Goal: Task Accomplishment & Management: Complete application form

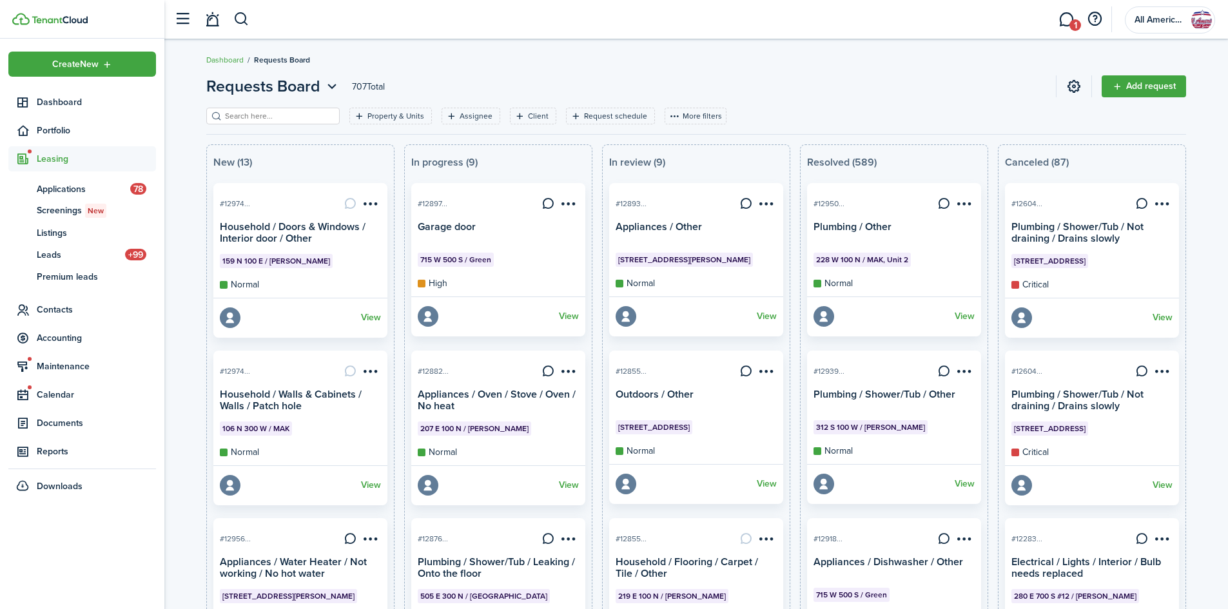
click at [241, 27] on button "button" at bounding box center [241, 19] width 16 height 22
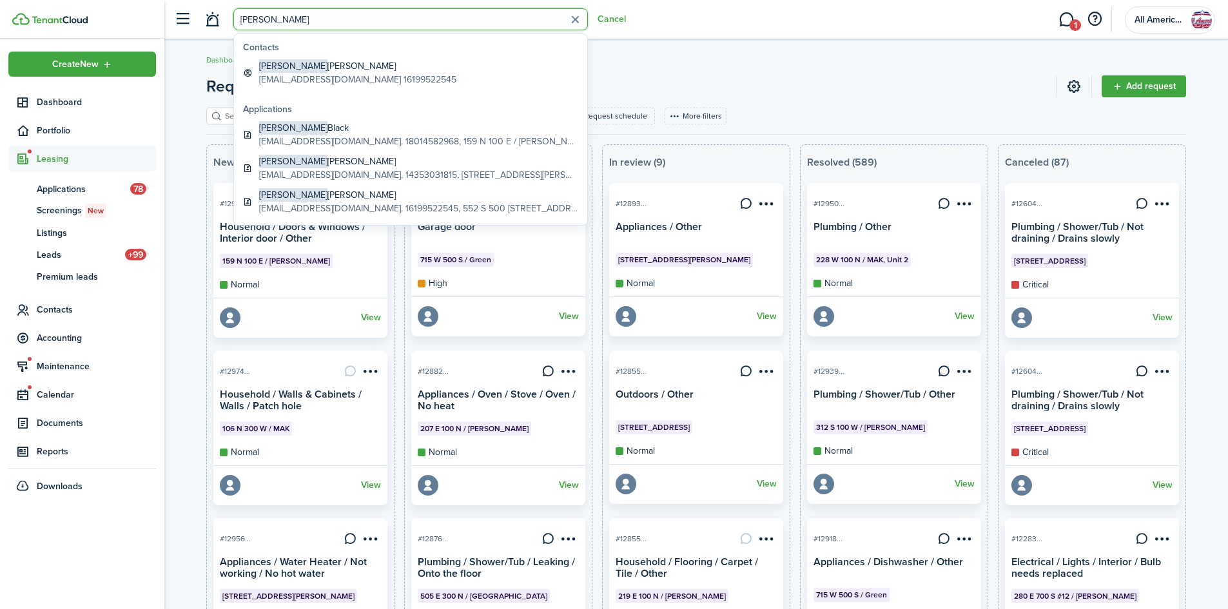
type input "[PERSON_NAME]"
click at [349, 70] on global-search-item-title "[PERSON_NAME]" at bounding box center [357, 66] width 197 height 14
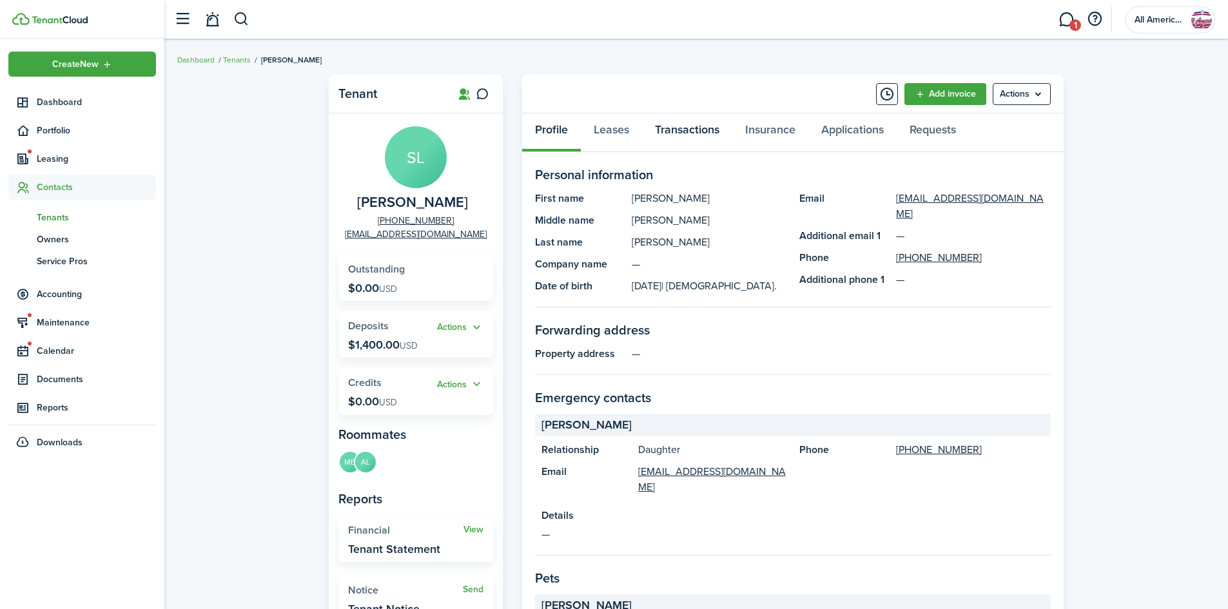
click at [689, 130] on link "Transactions" at bounding box center [687, 132] width 90 height 39
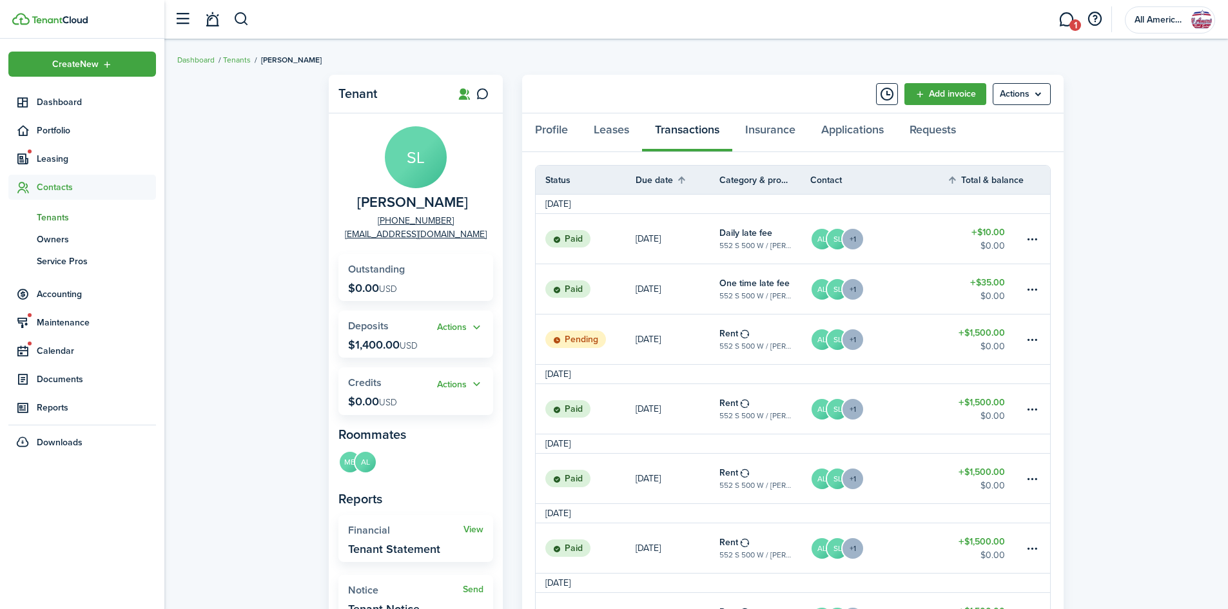
click at [1026, 341] on table-menu-btn-icon at bounding box center [1032, 339] width 15 height 15
click at [691, 340] on link "[DATE]" at bounding box center [678, 340] width 84 height 50
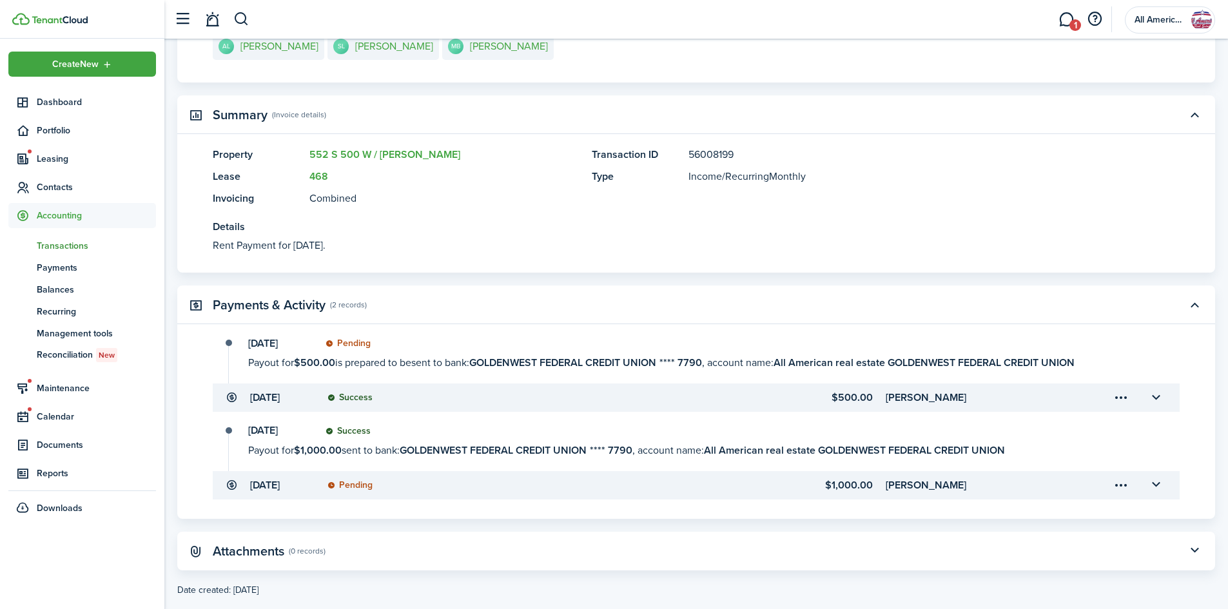
scroll to position [271, 0]
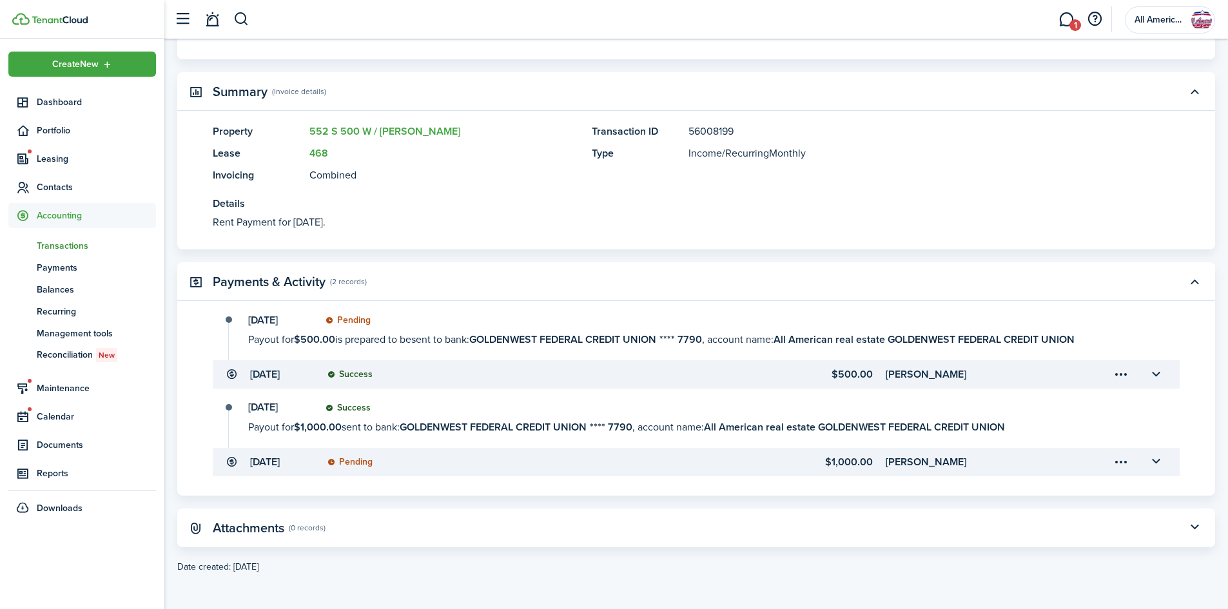
click at [1153, 462] on button "button" at bounding box center [1156, 462] width 22 height 22
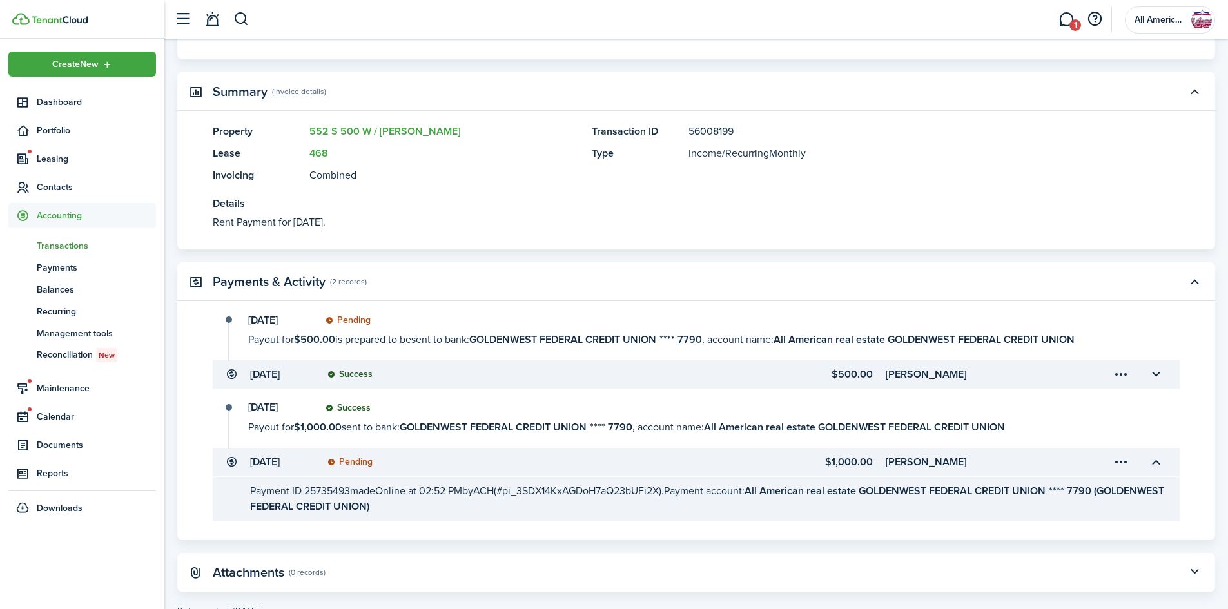
click at [245, 411] on div "[DATE] Success Payout for $1,000.00 sent to bank: GOLDENWEST FEDERAL CREDIT UNI…" at bounding box center [683, 425] width 914 height 46
click at [1158, 375] on button "button" at bounding box center [1156, 375] width 22 height 22
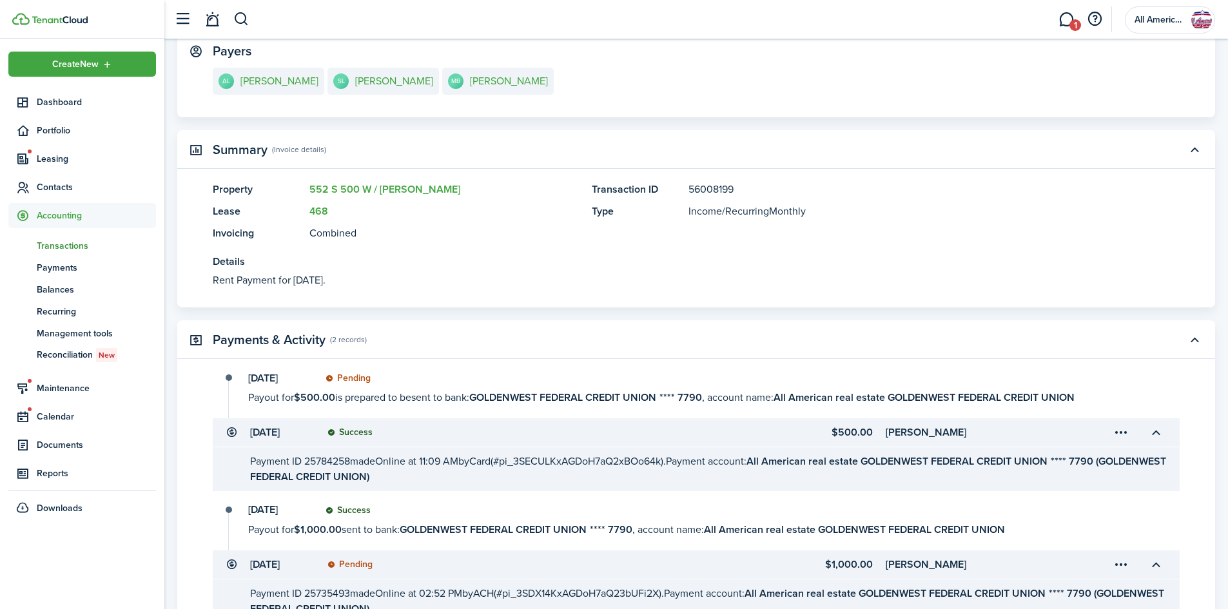
scroll to position [360, 0]
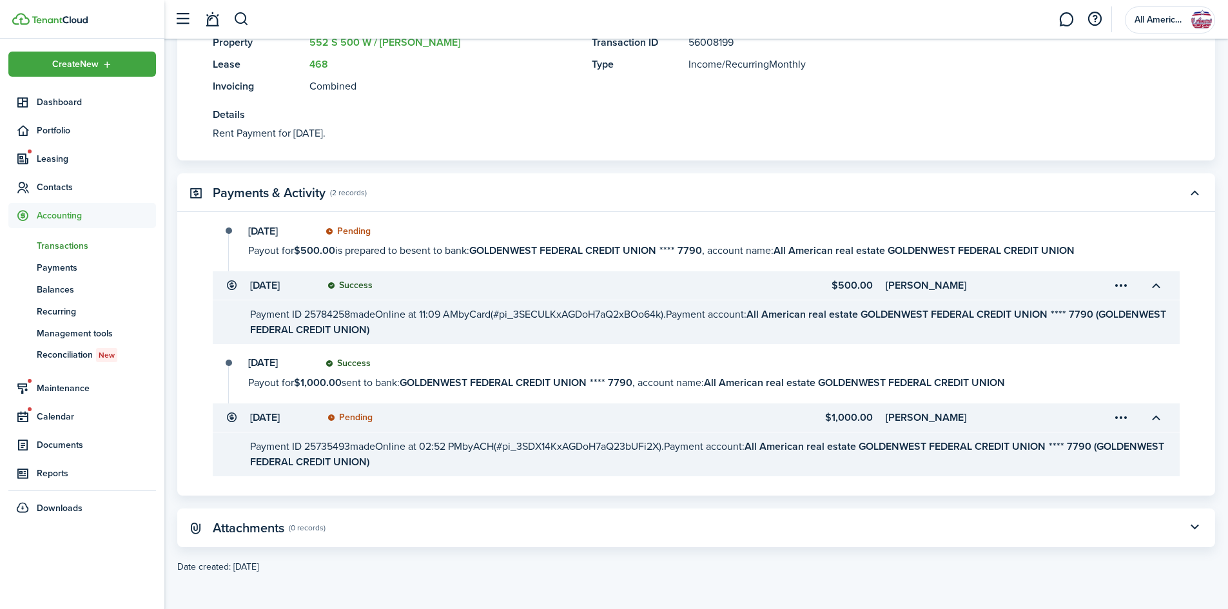
click at [239, 16] on button "button" at bounding box center [241, 19] width 16 height 22
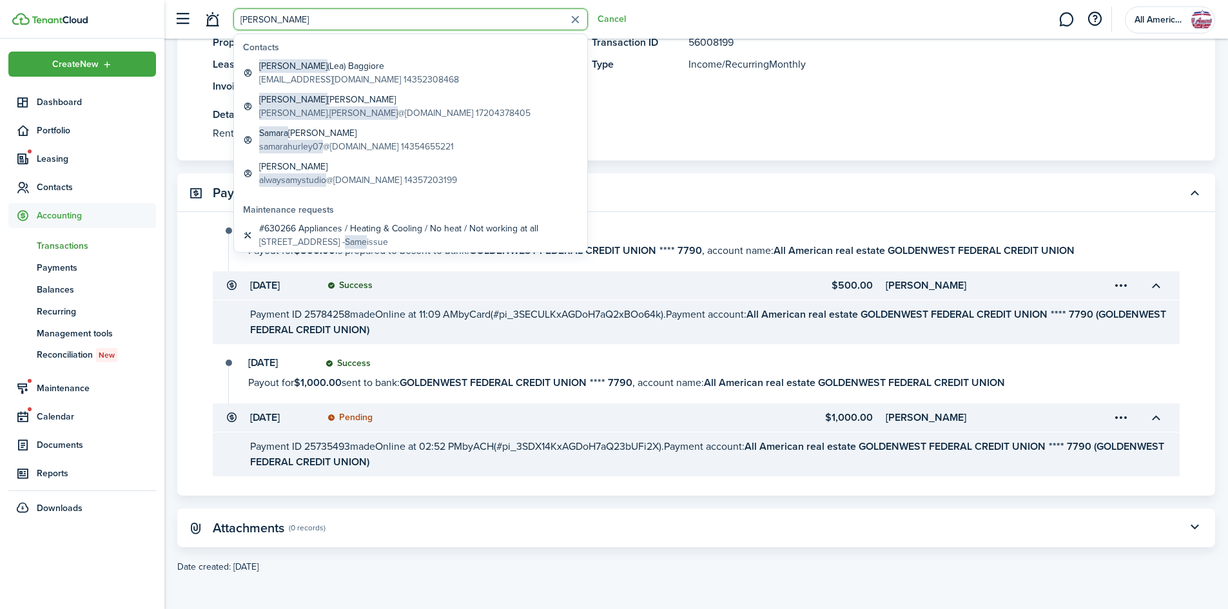
type input "[PERSON_NAME]"
click at [337, 72] on global-search-item-title "[PERSON_NAME] ([PERSON_NAME]) [PERSON_NAME]" at bounding box center [359, 66] width 200 height 14
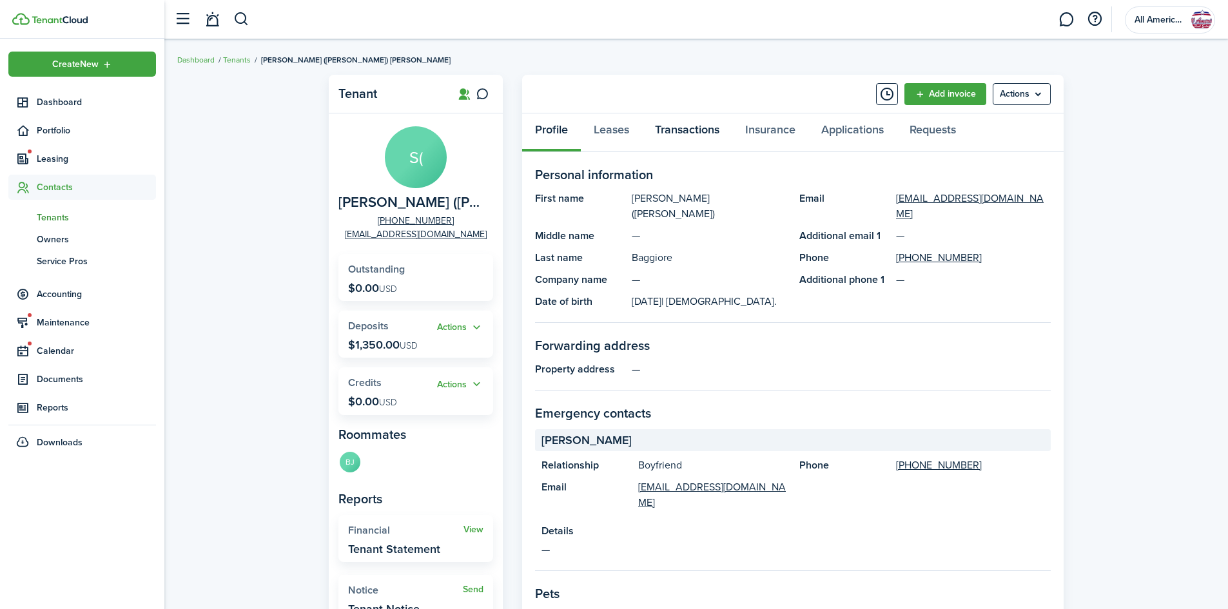
click at [672, 120] on link "Transactions" at bounding box center [687, 132] width 90 height 39
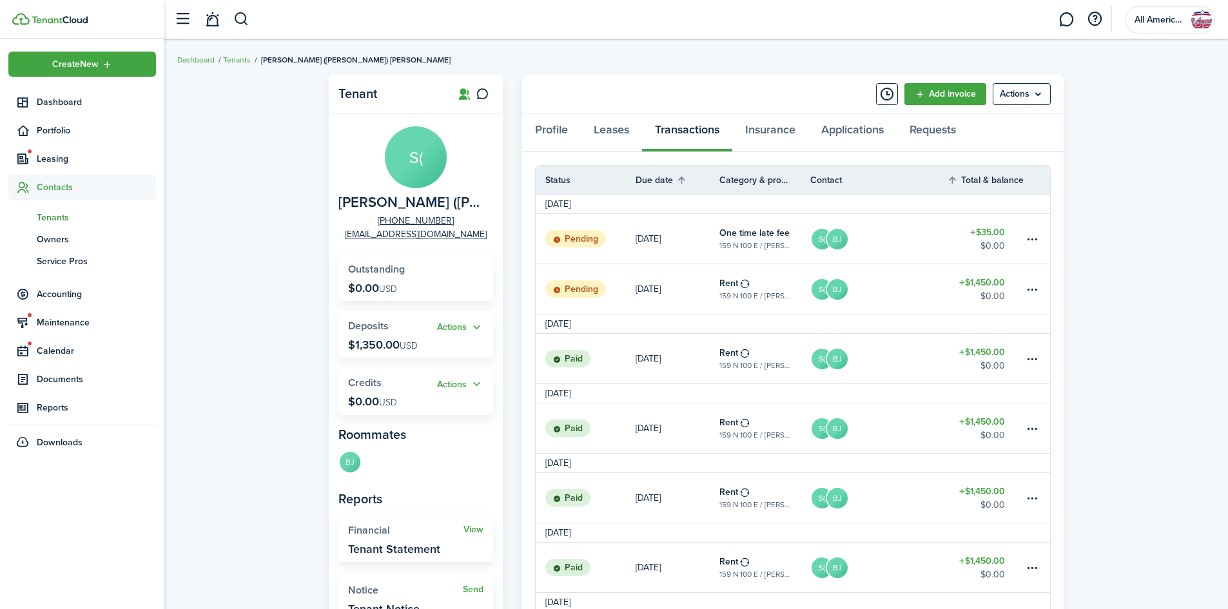
click at [904, 284] on link "S( BJ" at bounding box center [878, 289] width 137 height 50
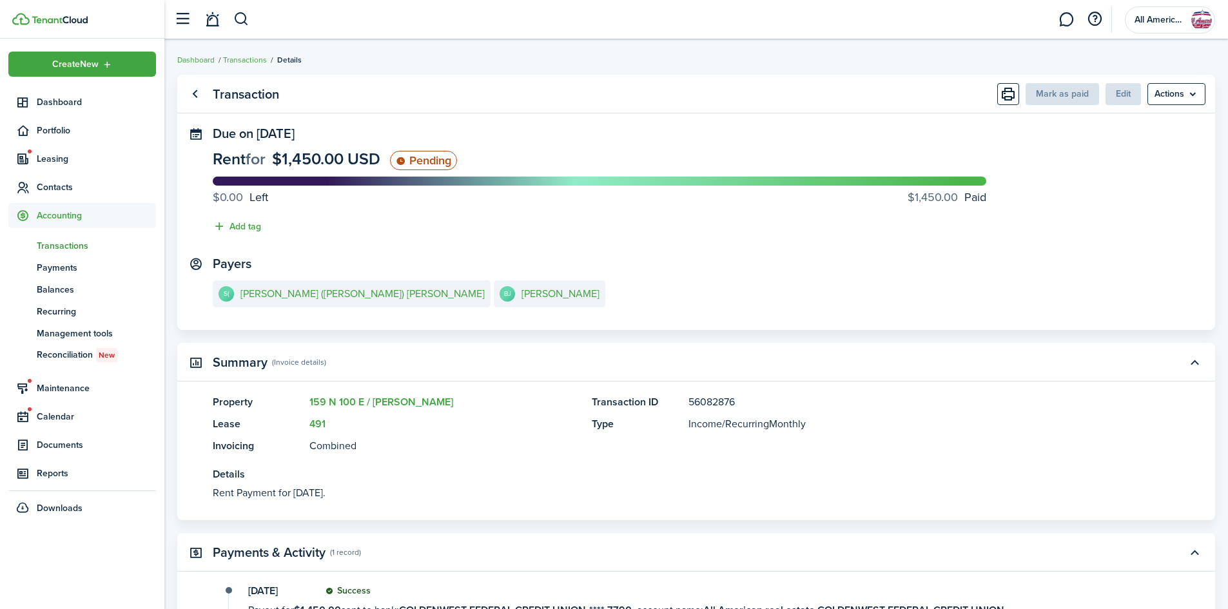
scroll to position [183, 0]
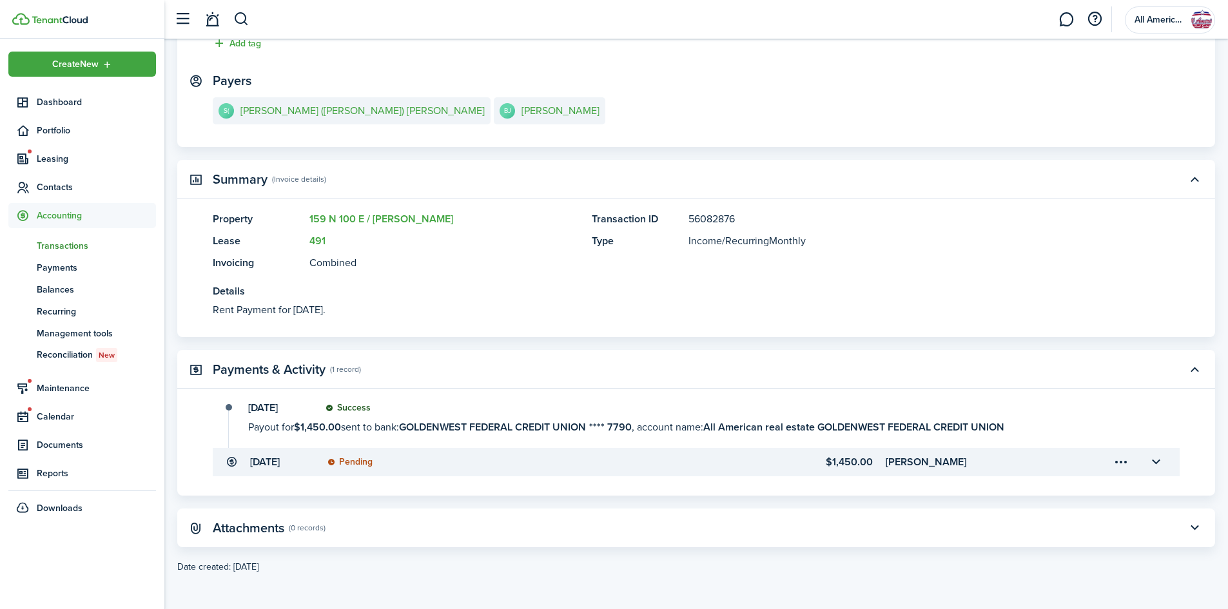
click at [1158, 466] on button "button" at bounding box center [1156, 462] width 22 height 22
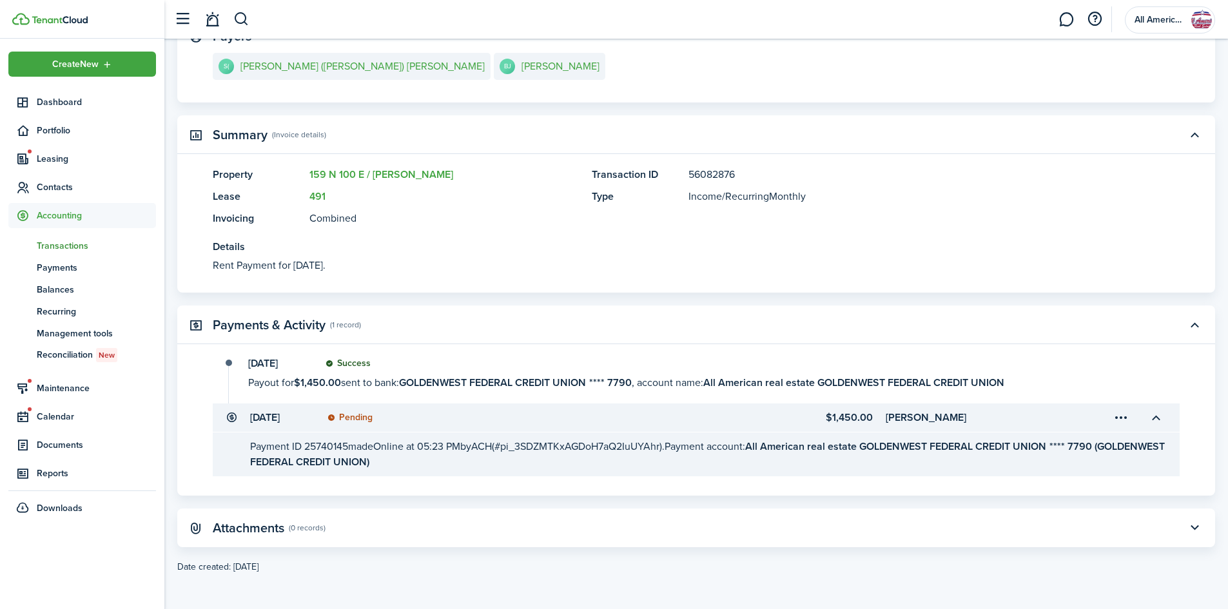
scroll to position [0, 0]
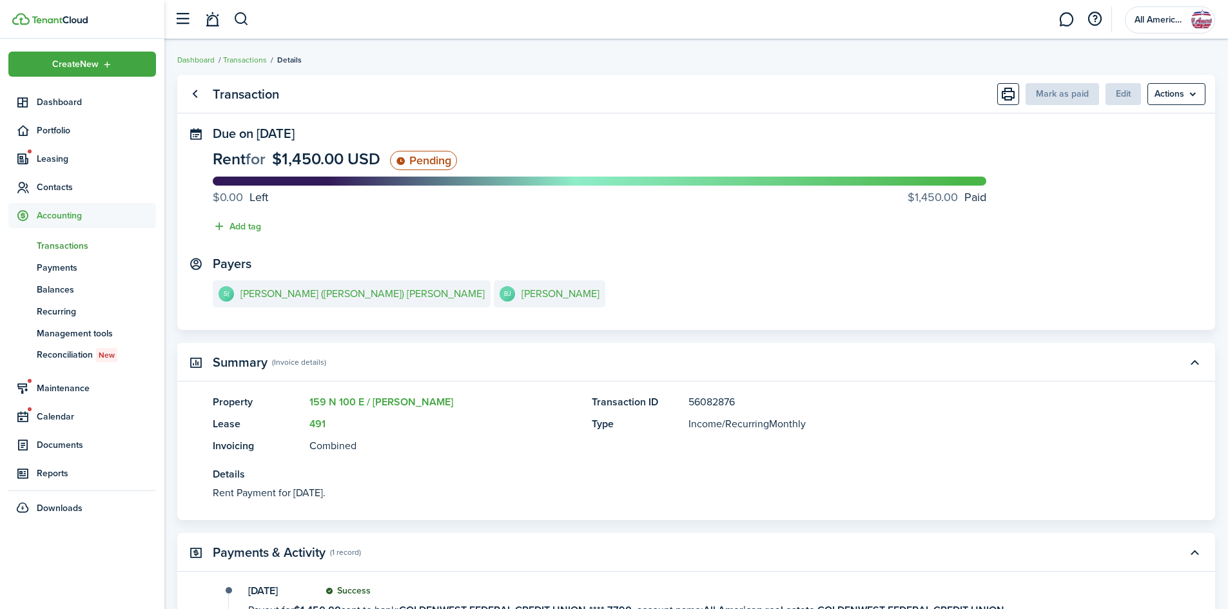
click at [200, 88] on link "Go back" at bounding box center [195, 94] width 22 height 22
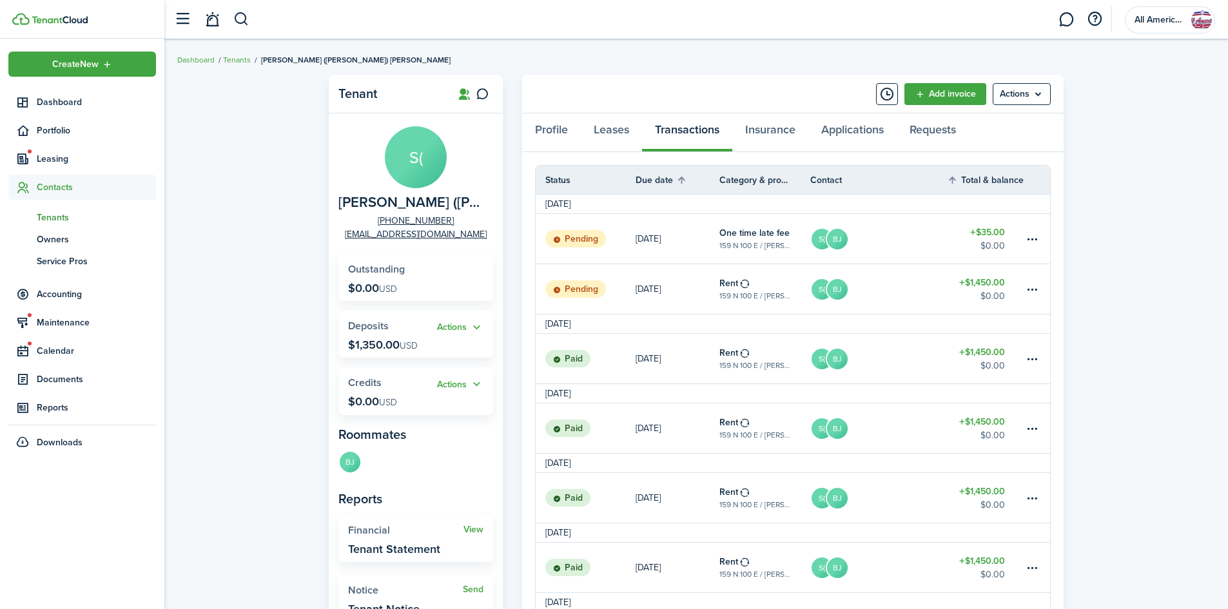
click at [564, 33] on header-wrapper "All American real estate" at bounding box center [692, 19] width 1048 height 39
click at [1066, 25] on link "1" at bounding box center [1066, 19] width 24 height 33
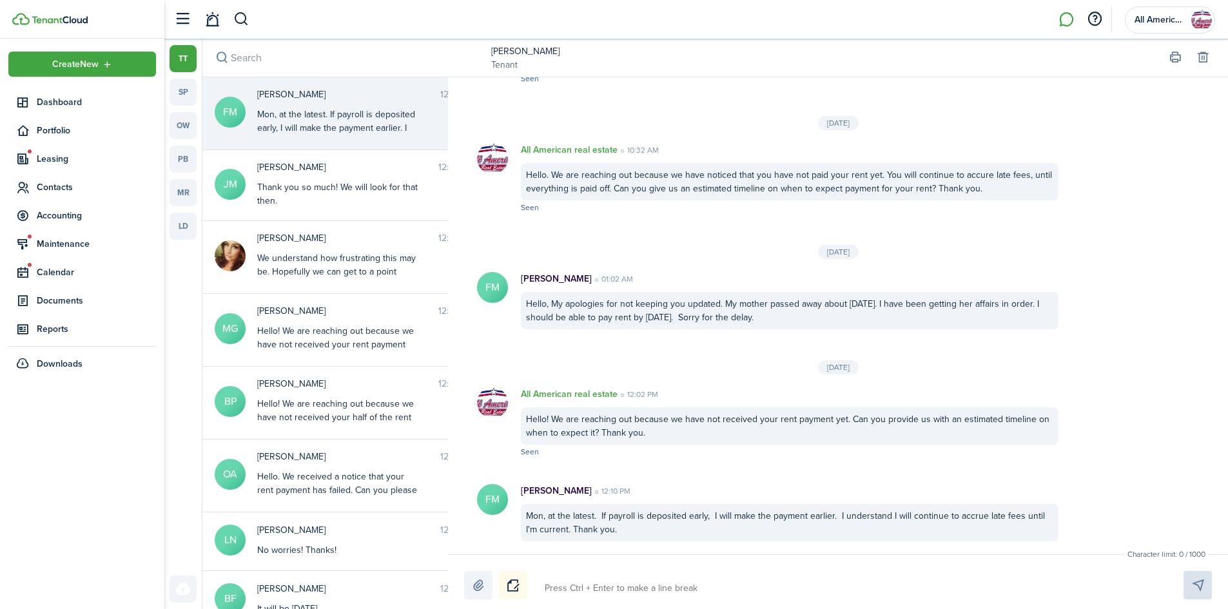
click at [375, 10] on header-wrapper "All American real estate" at bounding box center [692, 19] width 1048 height 39
click at [239, 18] on button "button" at bounding box center [241, 19] width 16 height 22
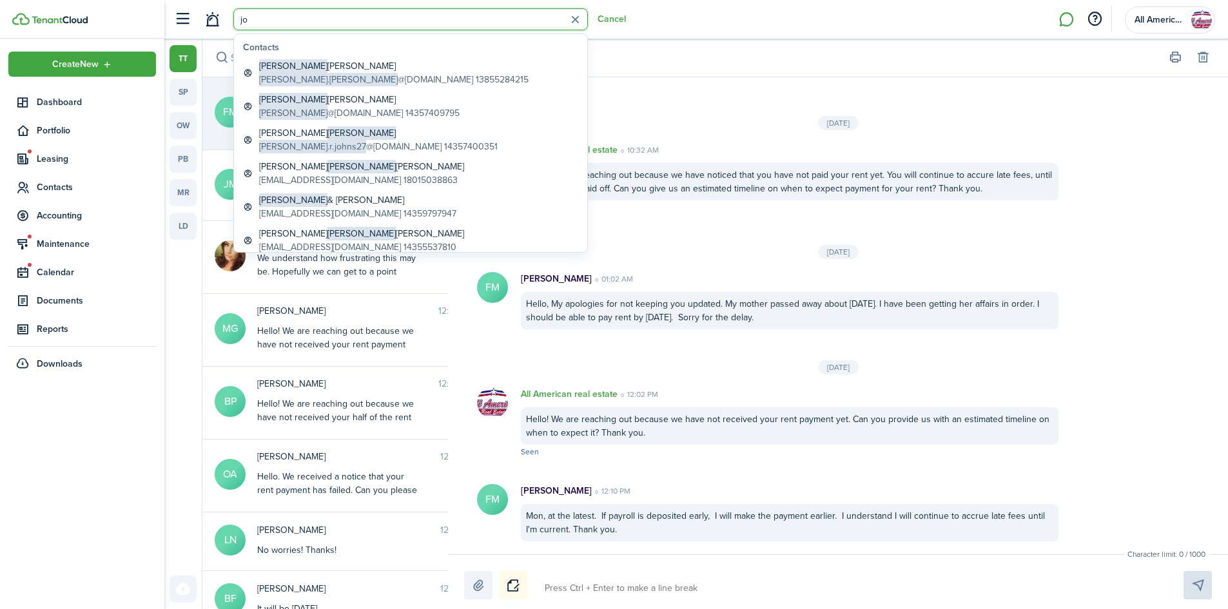
type input "j"
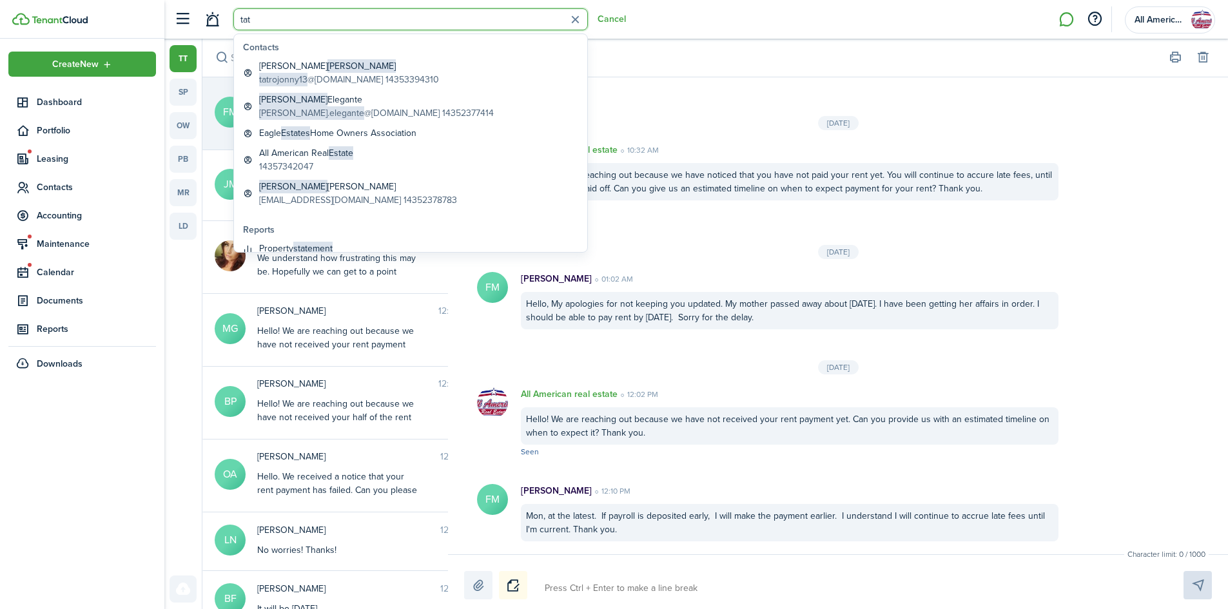
type input "tat"
click at [344, 73] on global-search-item-description "tatrojonny13 @[DOMAIN_NAME] 14353394310" at bounding box center [349, 80] width 180 height 14
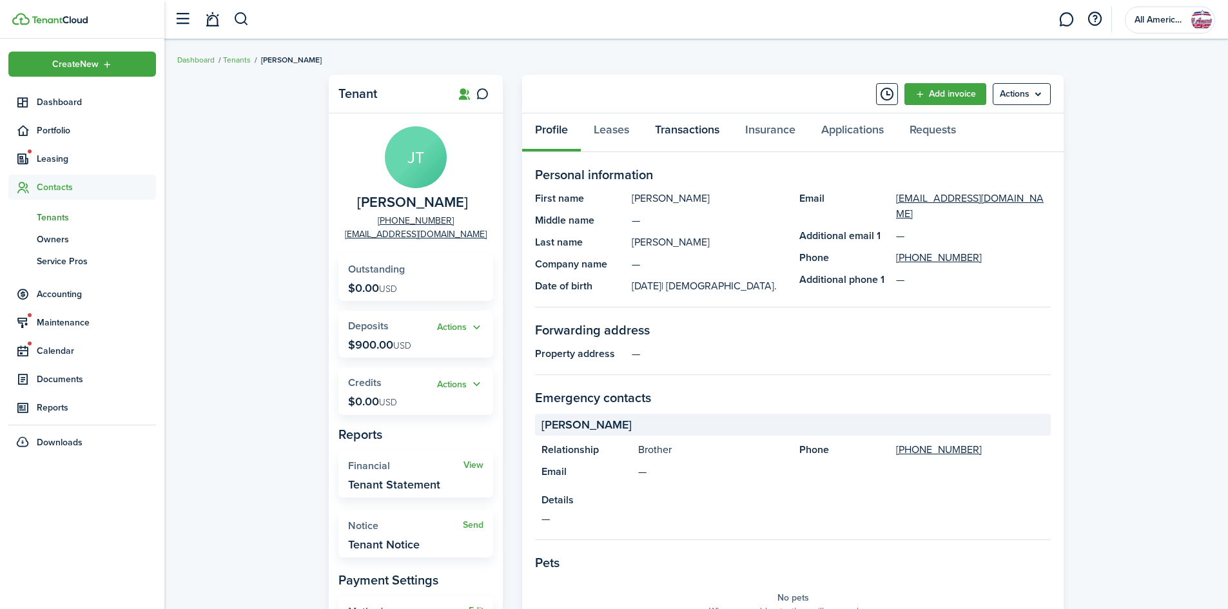
click at [665, 137] on link "Transactions" at bounding box center [687, 132] width 90 height 39
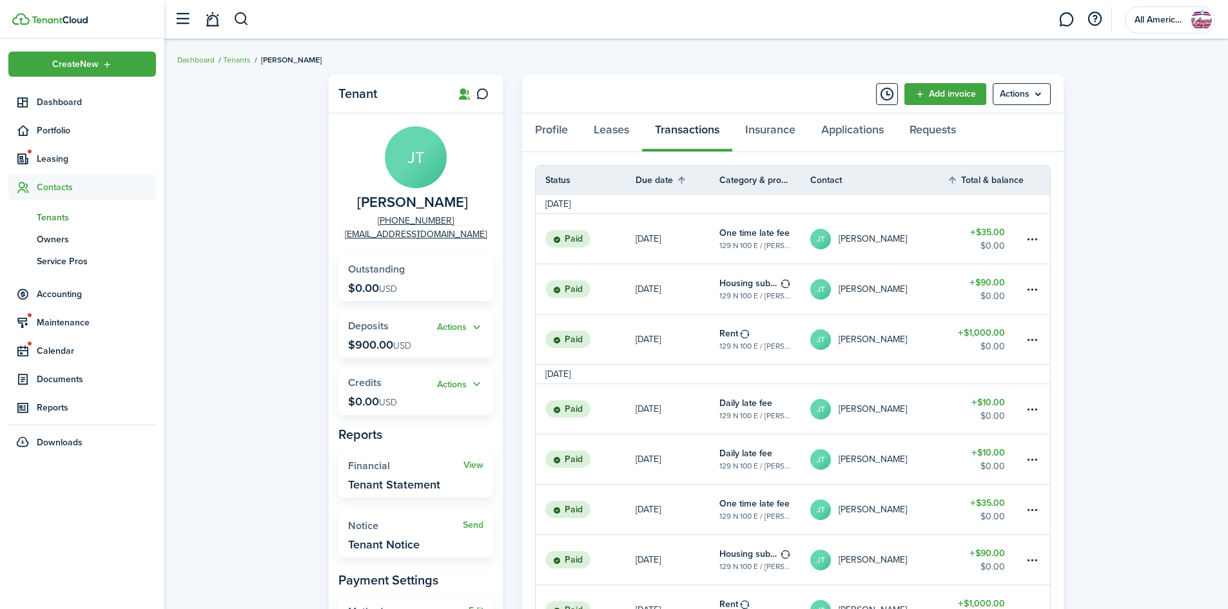
click at [42, 103] on span "Dashboard" at bounding box center [96, 102] width 119 height 14
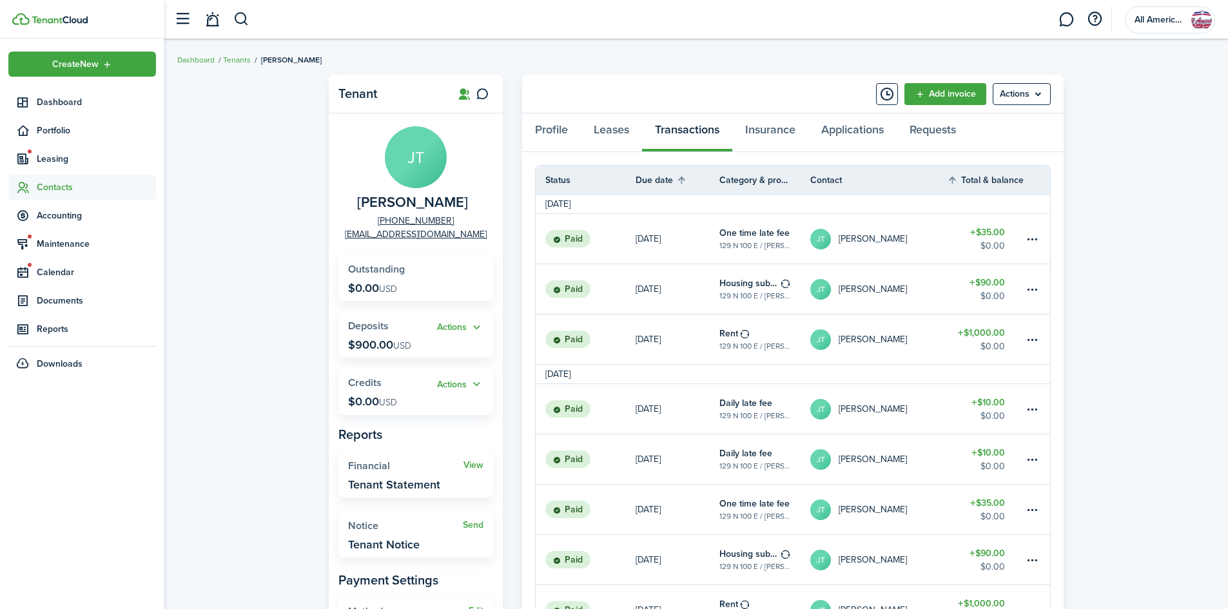
click at [31, 97] on sidebar-link-icon at bounding box center [22, 102] width 28 height 14
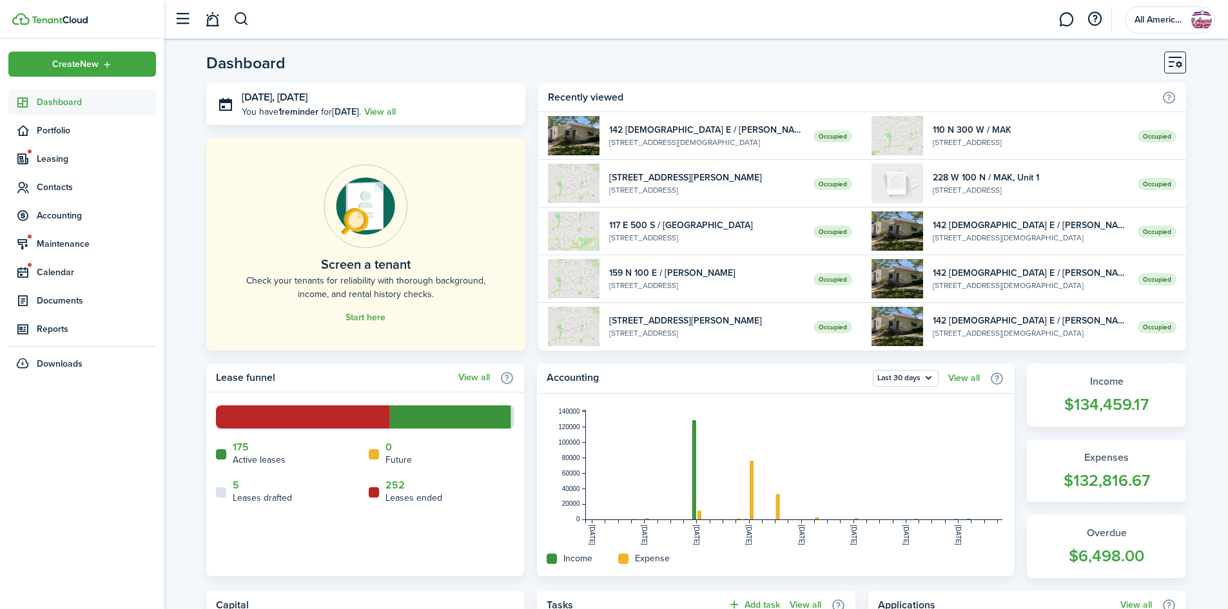
click at [248, 25] on button "button" at bounding box center [241, 19] width 16 height 22
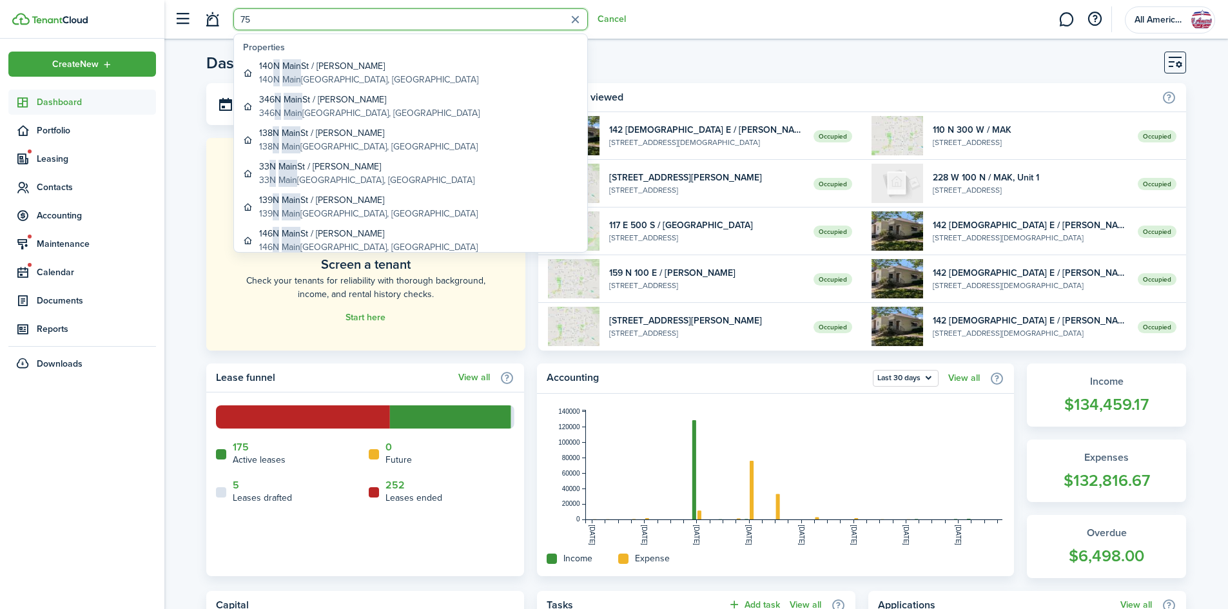
type input "7"
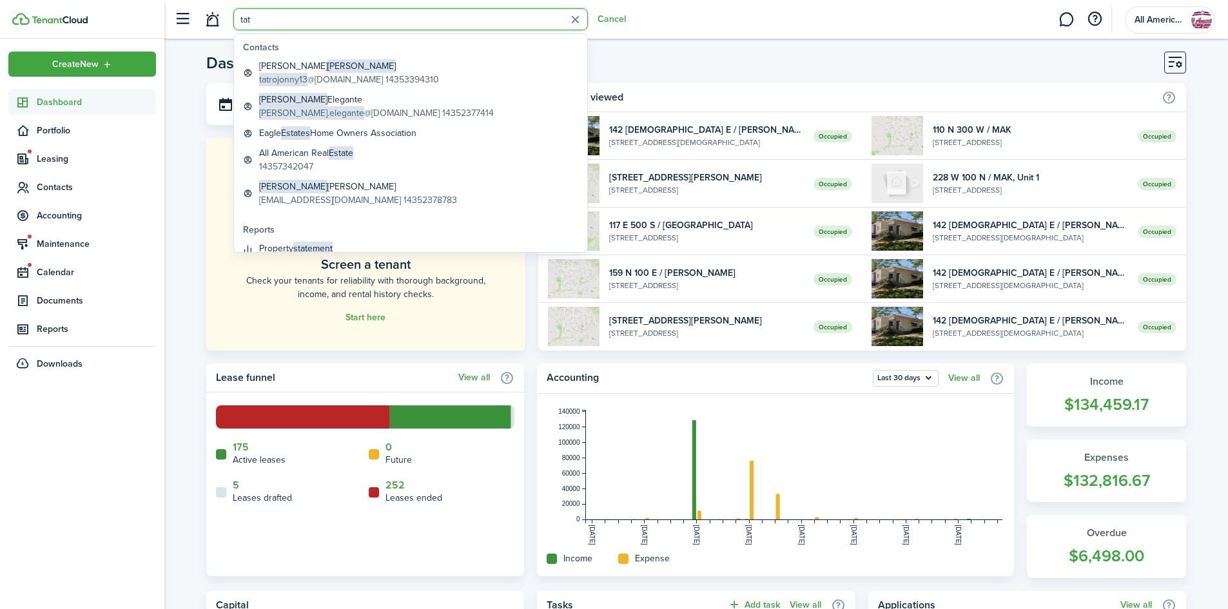
type input "tat"
click at [355, 78] on global-search-item-description "tatrojonny13 @[DOMAIN_NAME] 14353394310" at bounding box center [349, 80] width 180 height 14
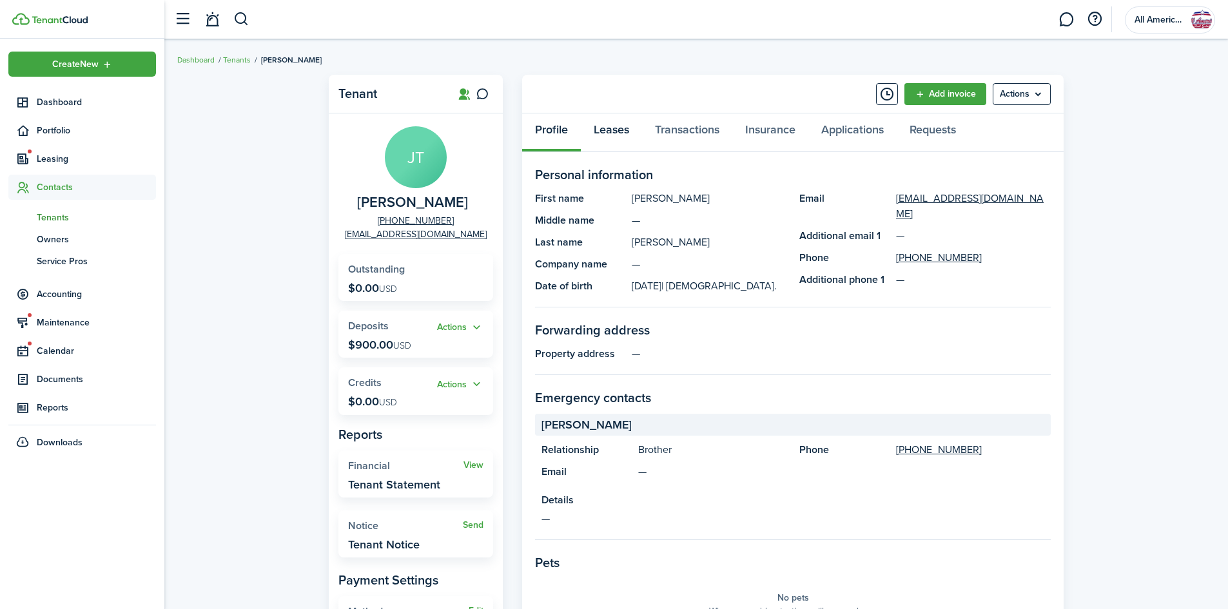
click at [612, 134] on link "Leases" at bounding box center [611, 132] width 61 height 39
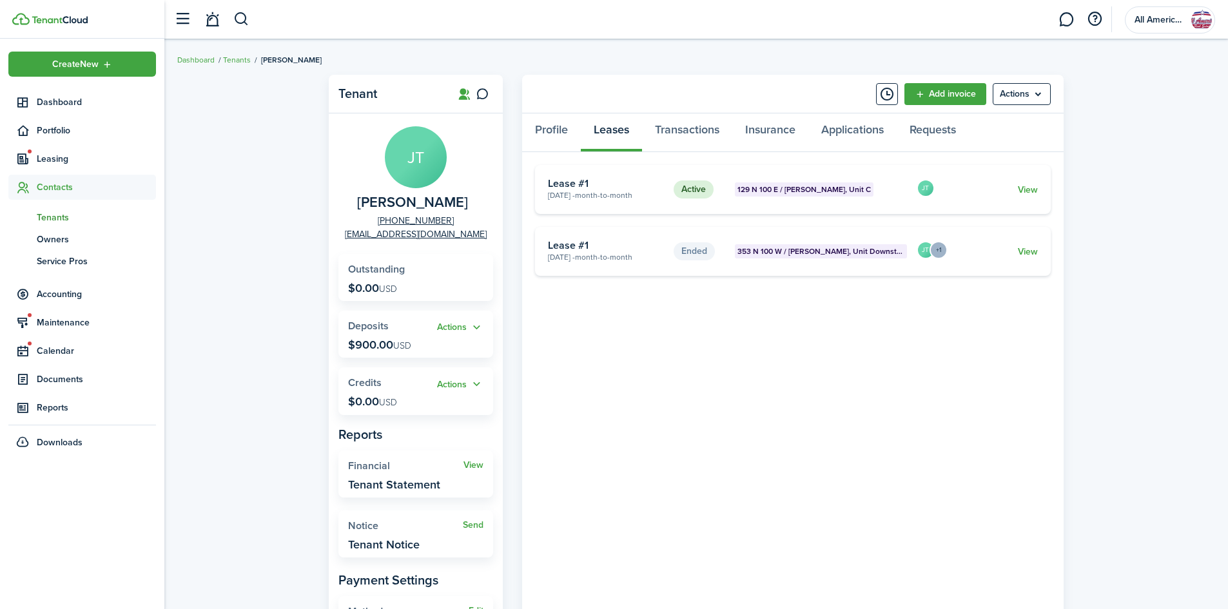
click at [772, 189] on span "129 N 100 E / [PERSON_NAME], Unit C" at bounding box center [803, 190] width 133 height 12
click at [757, 178] on card "Active 129 N 100 E / [PERSON_NAME], Unit C [DATE] - Month-to-month Lease #1 JT …" at bounding box center [793, 189] width 516 height 49
click at [239, 14] on button "button" at bounding box center [241, 19] width 16 height 22
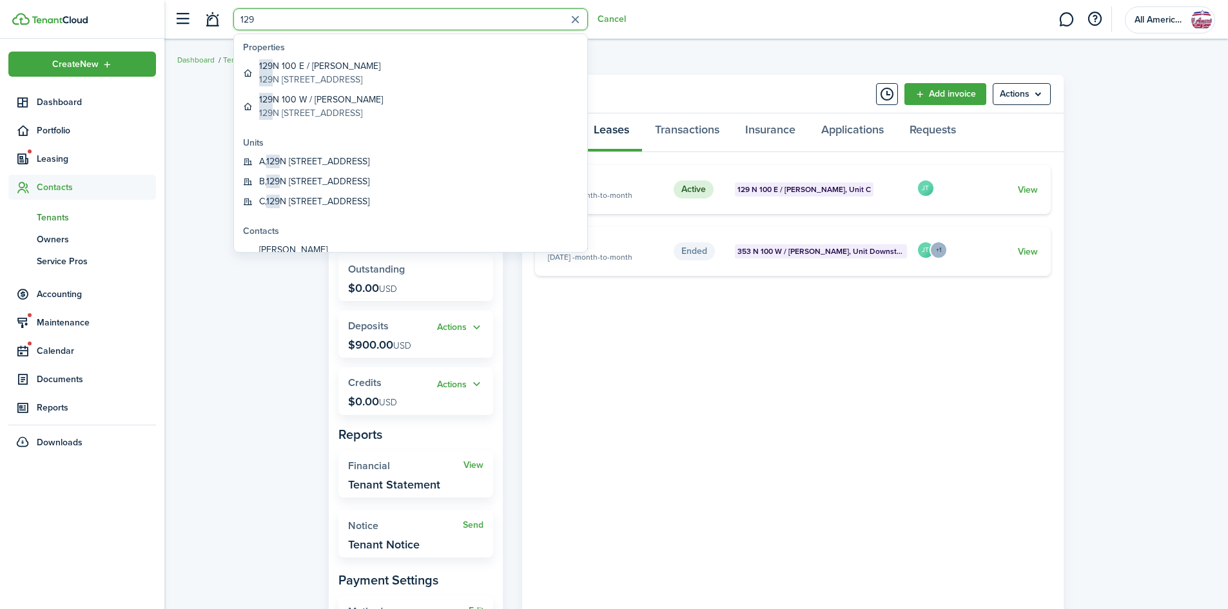
type input "129"
click at [397, 88] on link "129 N 100 E / [PERSON_NAME] [STREET_ADDRESS]" at bounding box center [411, 73] width 346 height 34
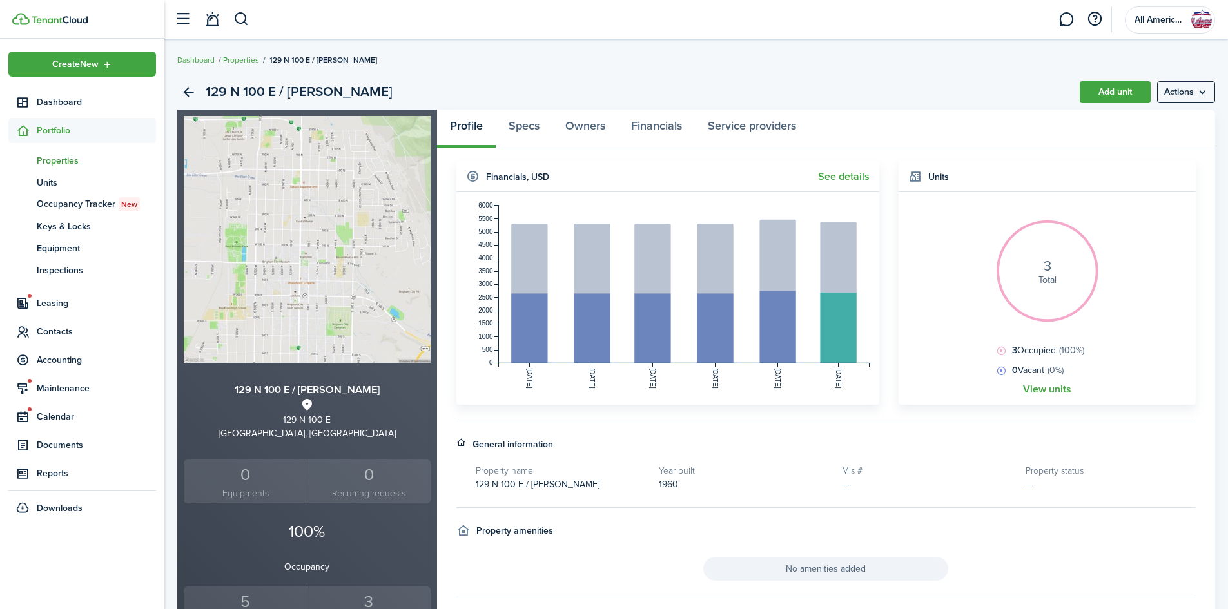
click at [837, 175] on link "See details" at bounding box center [844, 177] width 52 height 12
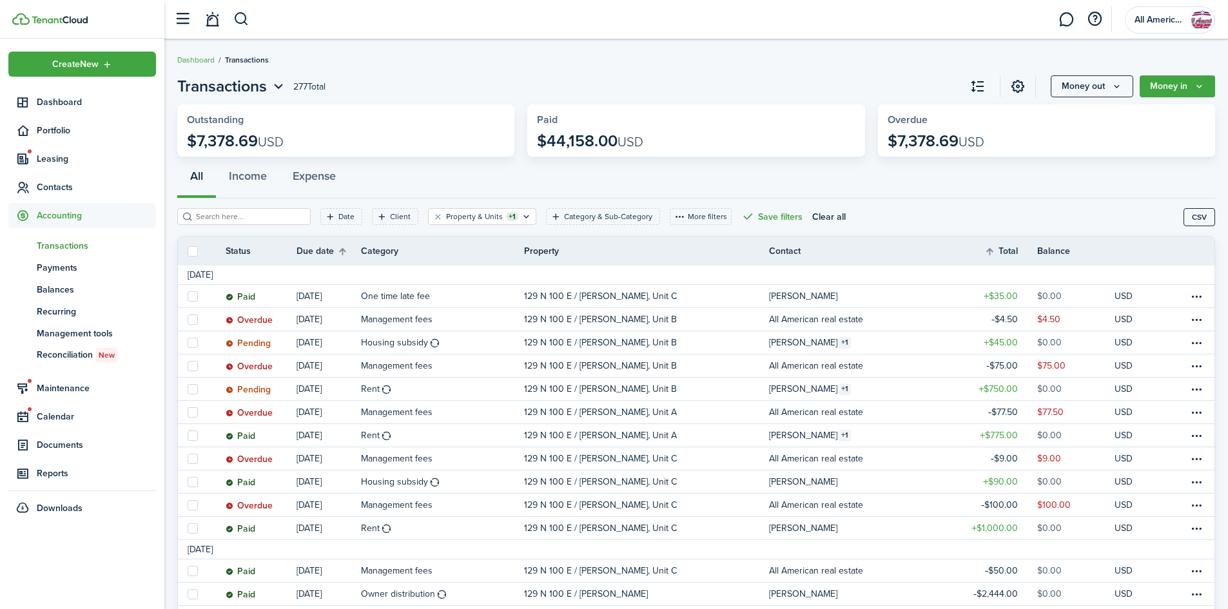
click at [1176, 93] on button "Money in" at bounding box center [1177, 86] width 75 height 22
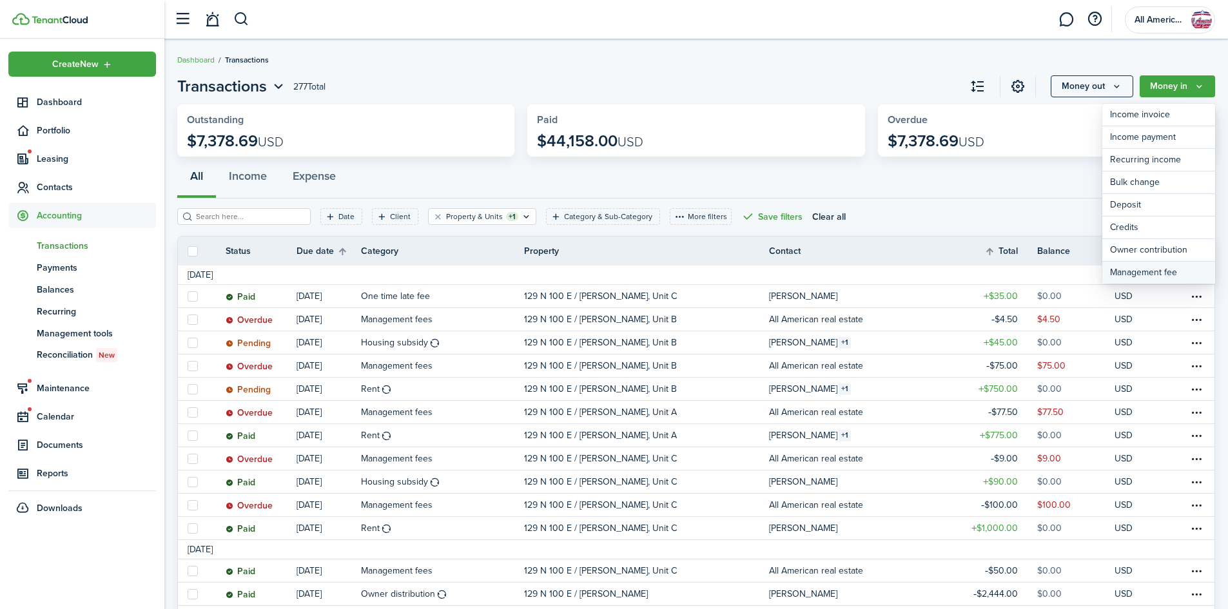
click at [1153, 266] on link "Management fee" at bounding box center [1158, 273] width 113 height 22
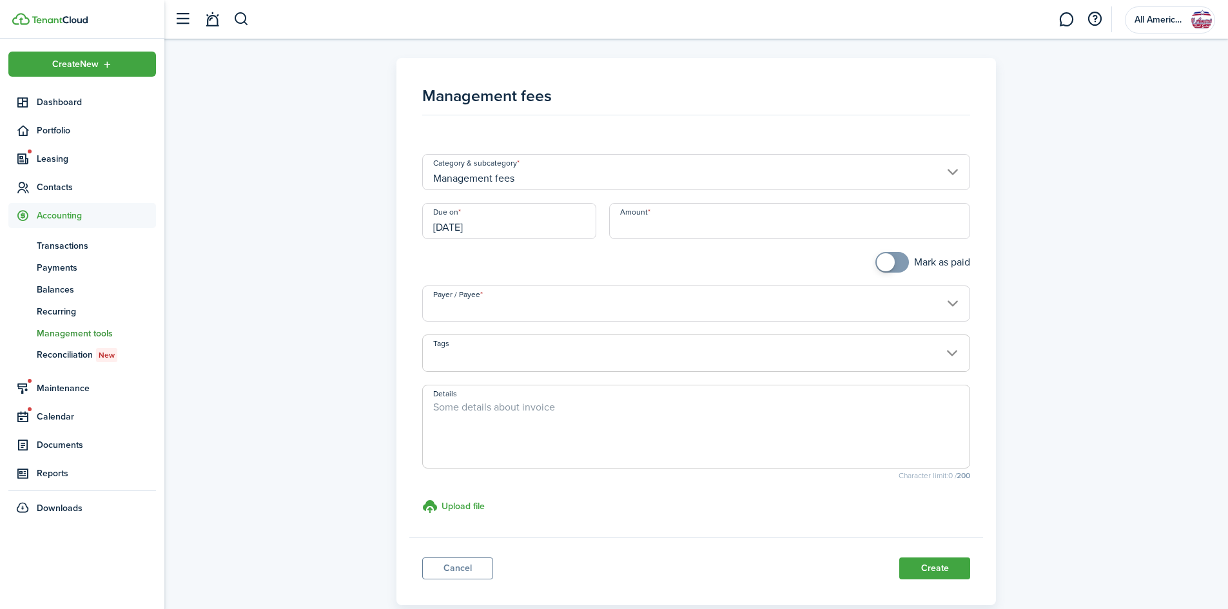
click at [648, 225] on input "Amount" at bounding box center [790, 221] width 362 height 36
type input "$17.50"
checkbox input "true"
click at [889, 266] on span at bounding box center [886, 262] width 18 height 18
click at [766, 311] on input "Payer / Payee" at bounding box center [696, 304] width 549 height 36
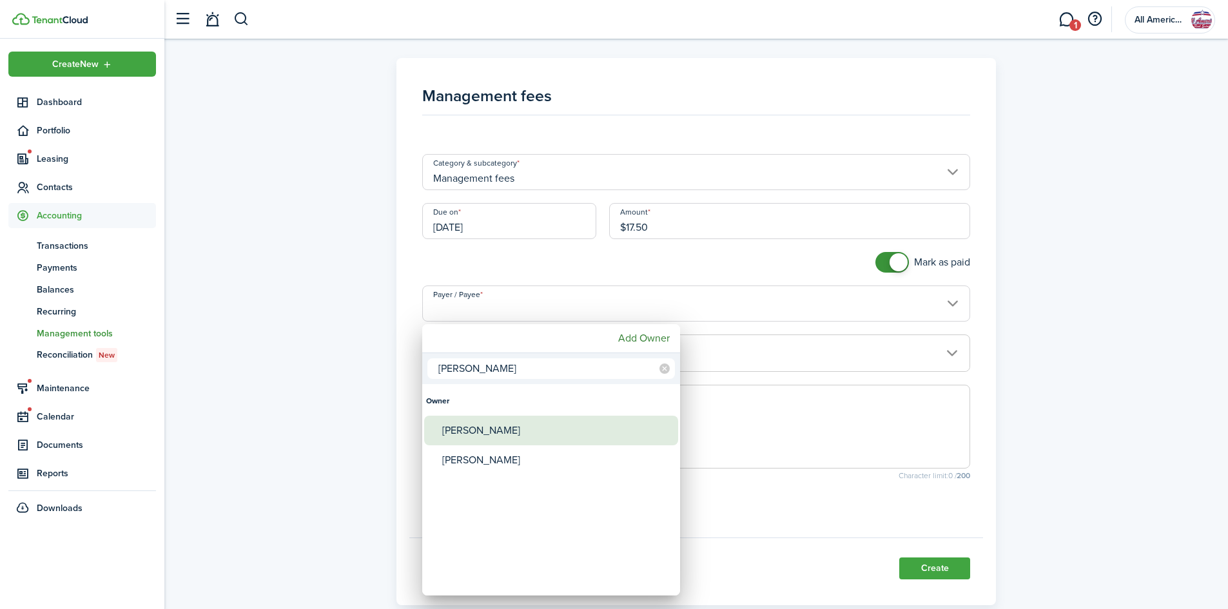
type input "[PERSON_NAME]"
click at [514, 433] on div "[PERSON_NAME]" at bounding box center [556, 431] width 228 height 30
type input "[PERSON_NAME]"
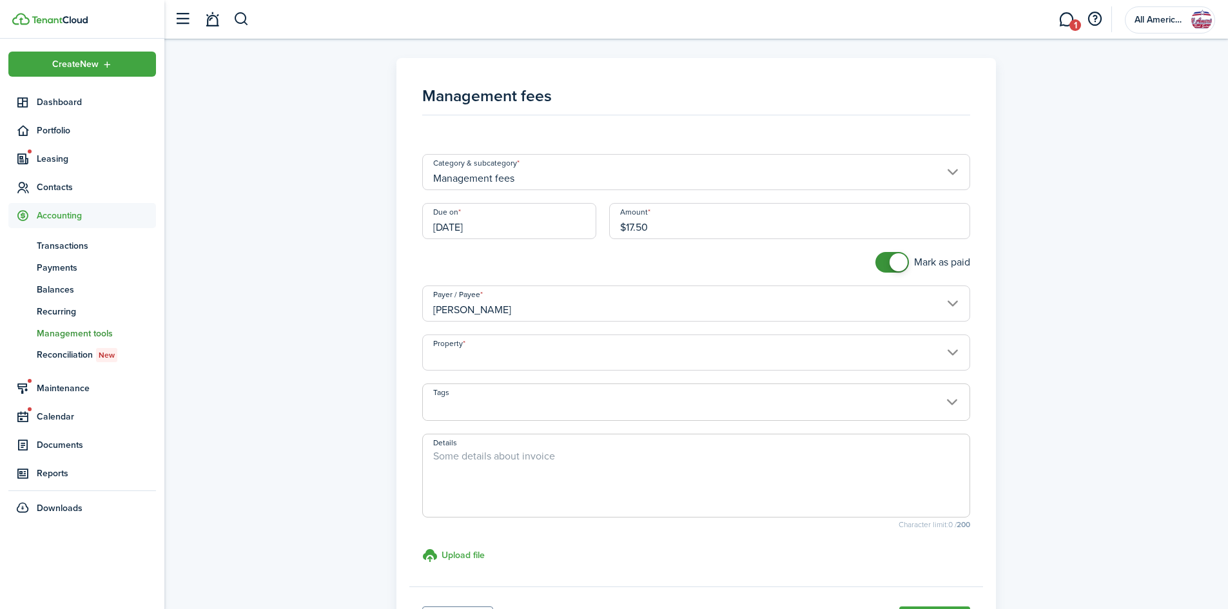
click at [533, 364] on input "Property" at bounding box center [696, 353] width 549 height 36
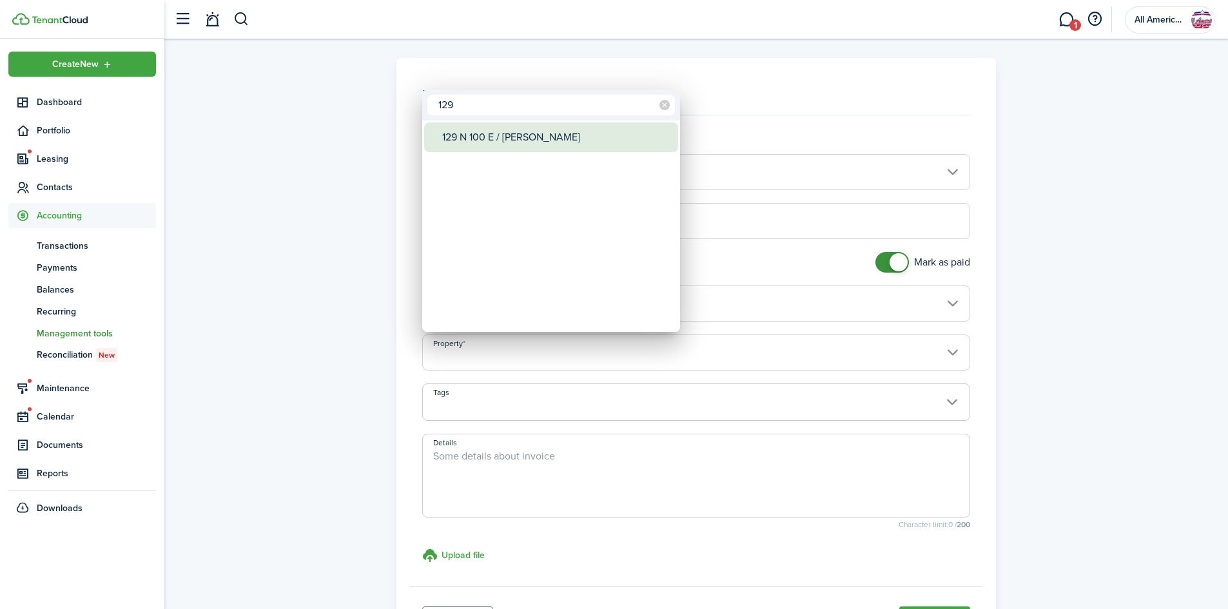
type input "129"
click at [522, 129] on div "129 N 100 E / [PERSON_NAME]" at bounding box center [556, 137] width 228 height 30
type input "129 N 100 E / [PERSON_NAME]"
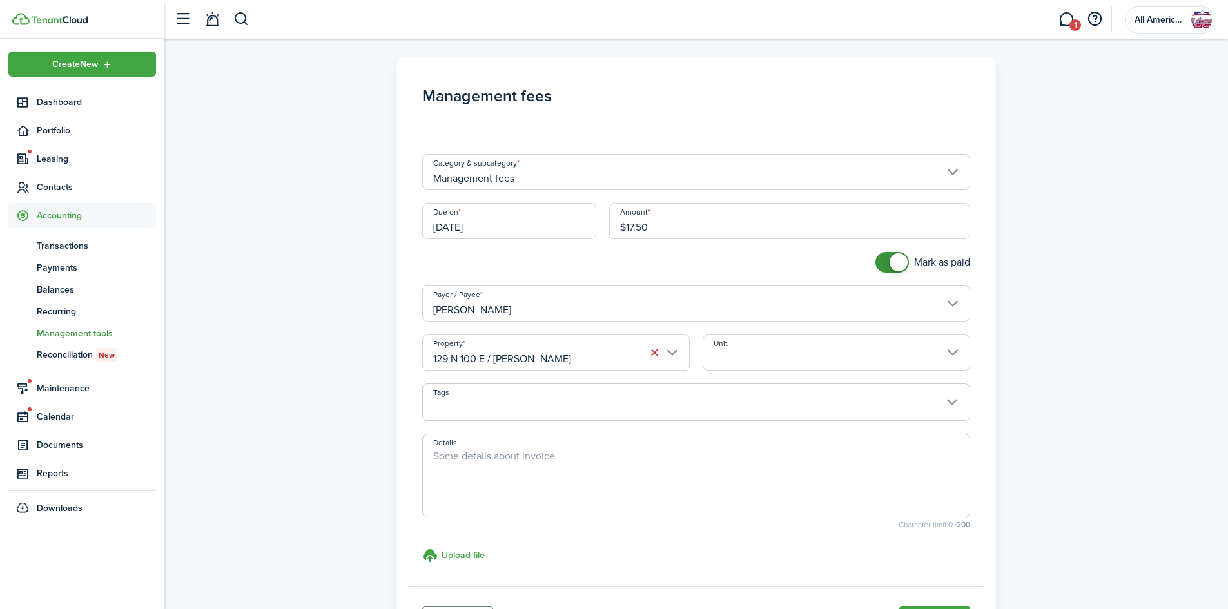
click at [781, 362] on input "Unit" at bounding box center [837, 353] width 268 height 36
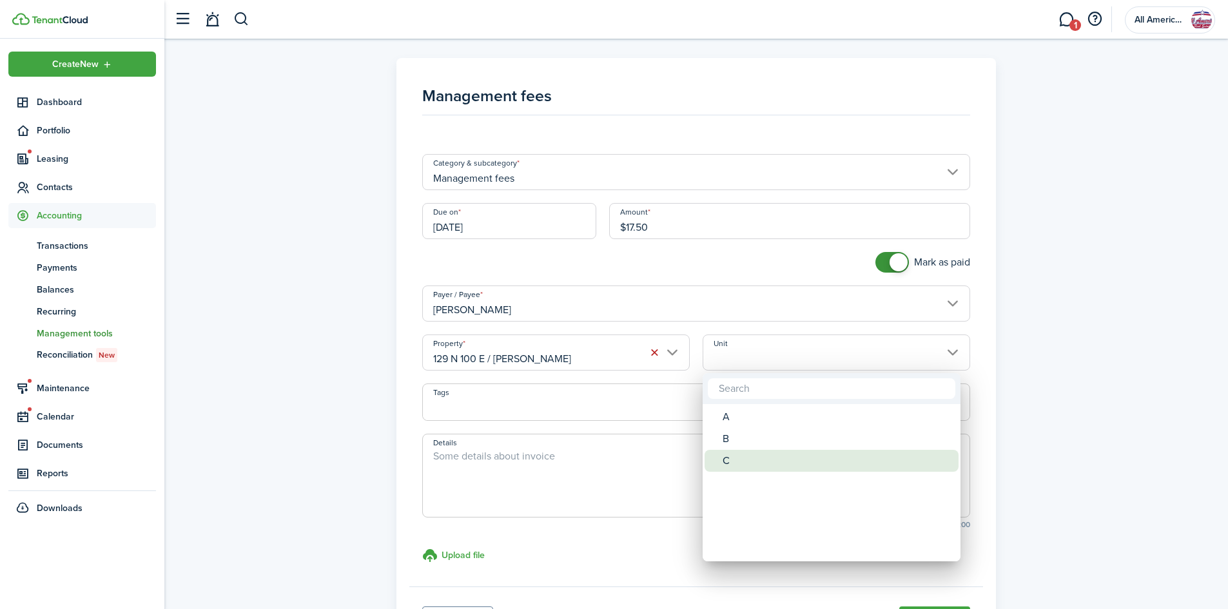
click at [777, 464] on div "C" at bounding box center [837, 461] width 228 height 22
type input "C"
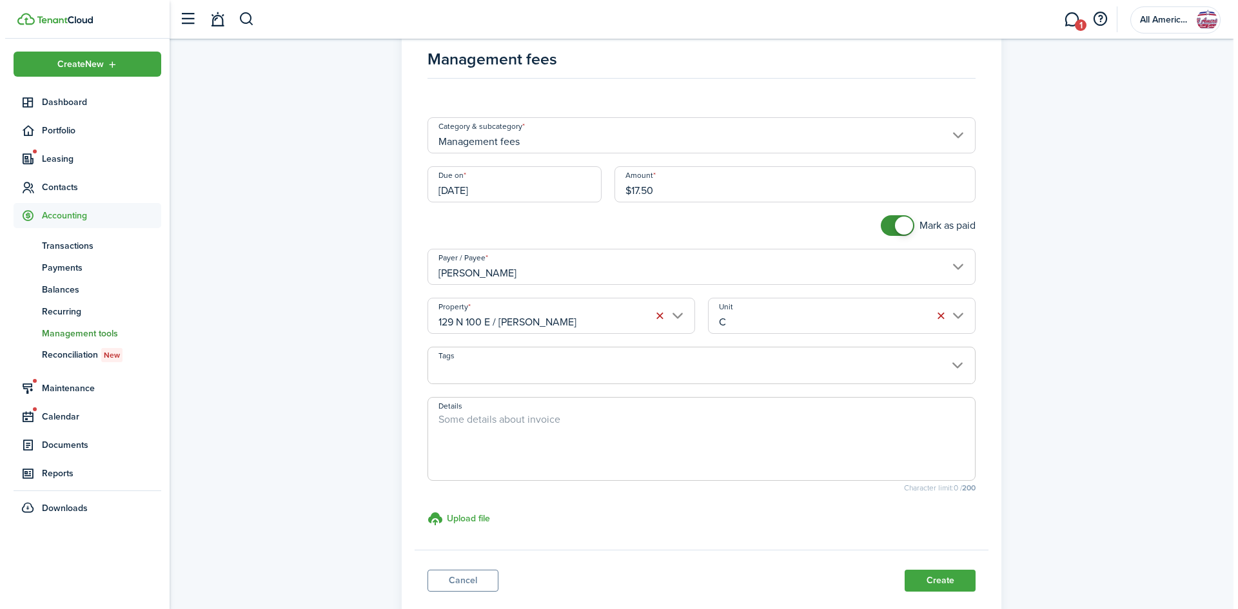
scroll to position [119, 0]
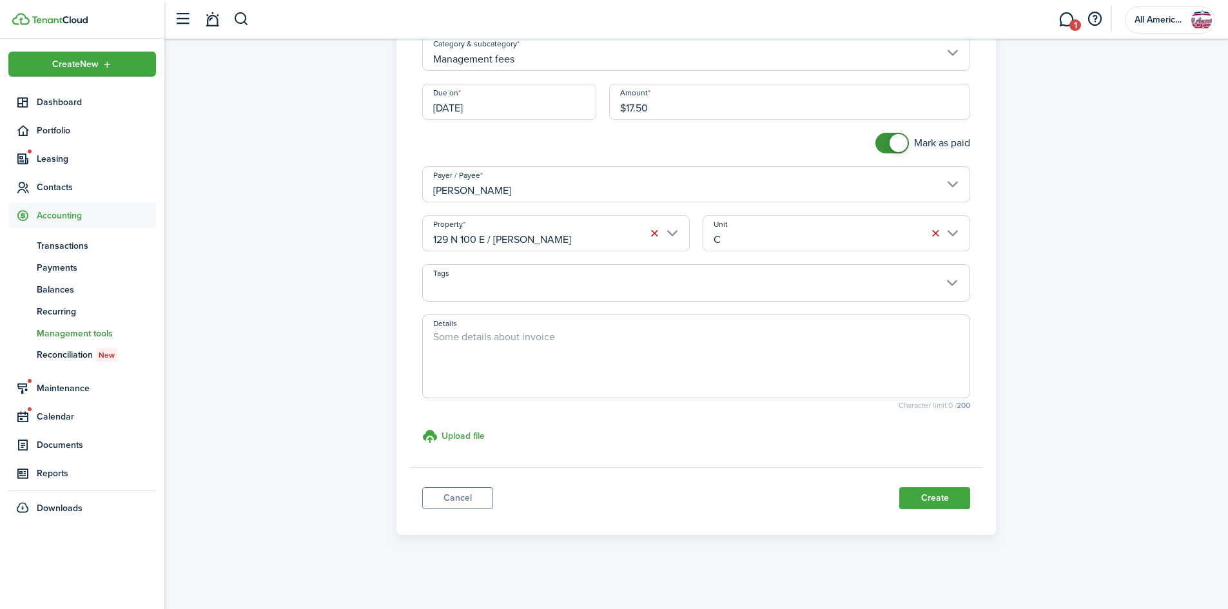
click at [933, 499] on button "Create" at bounding box center [934, 498] width 71 height 22
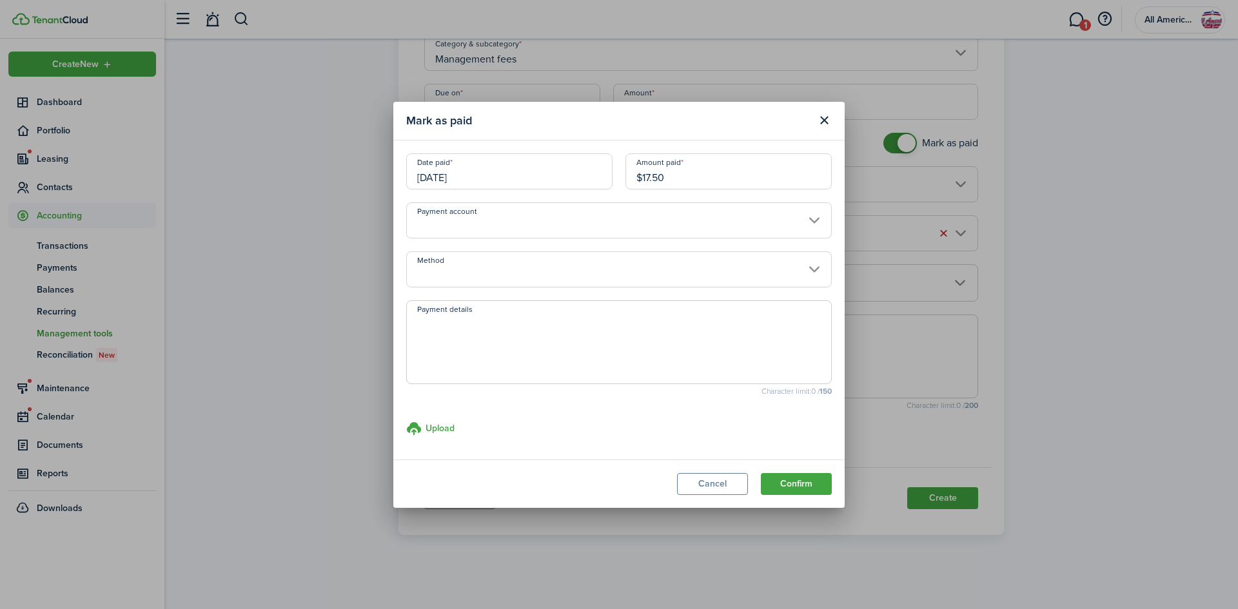
click at [792, 487] on button "Confirm" at bounding box center [796, 484] width 71 height 22
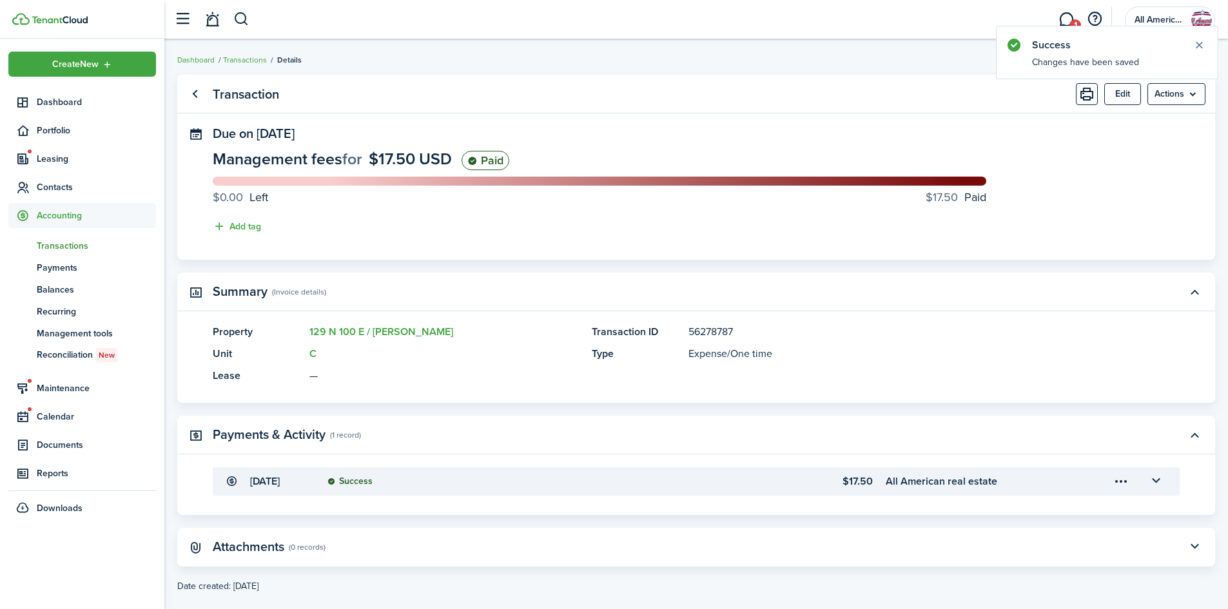
click at [196, 95] on link "Go back" at bounding box center [195, 94] width 22 height 22
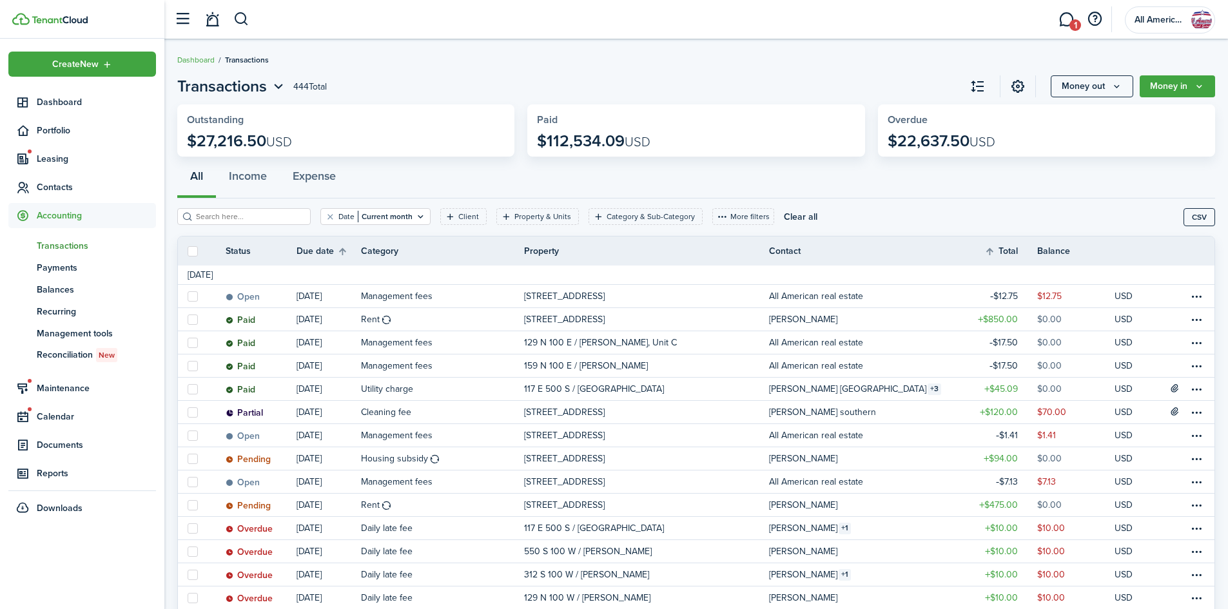
click at [1166, 84] on button "Money in" at bounding box center [1177, 86] width 75 height 22
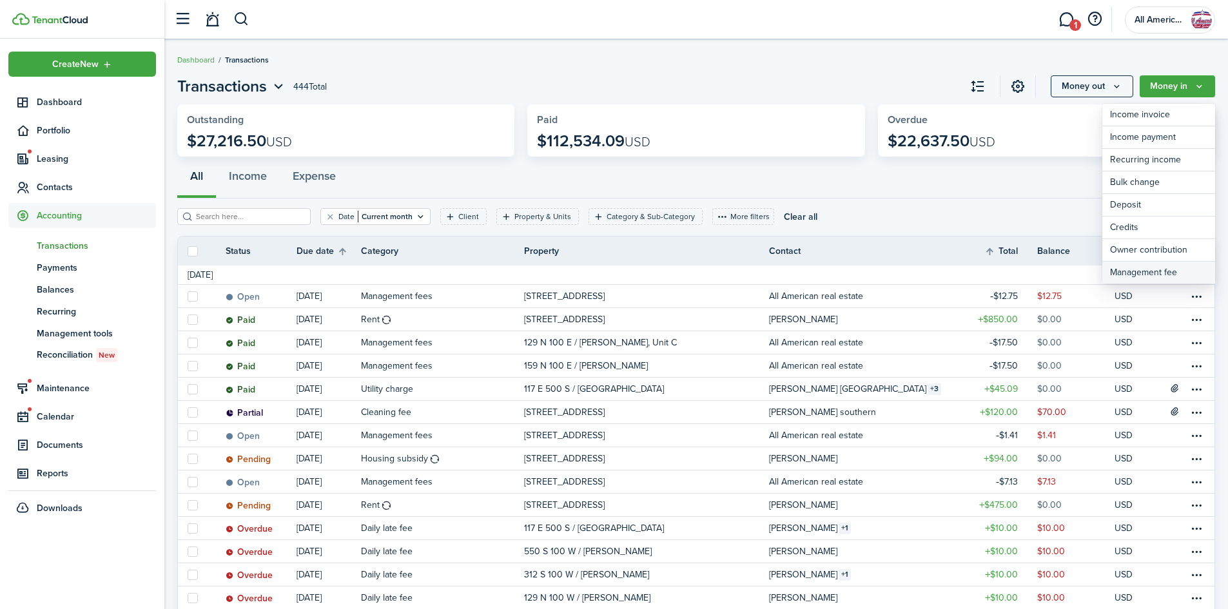
click at [1142, 265] on link "Management fee" at bounding box center [1158, 273] width 113 height 22
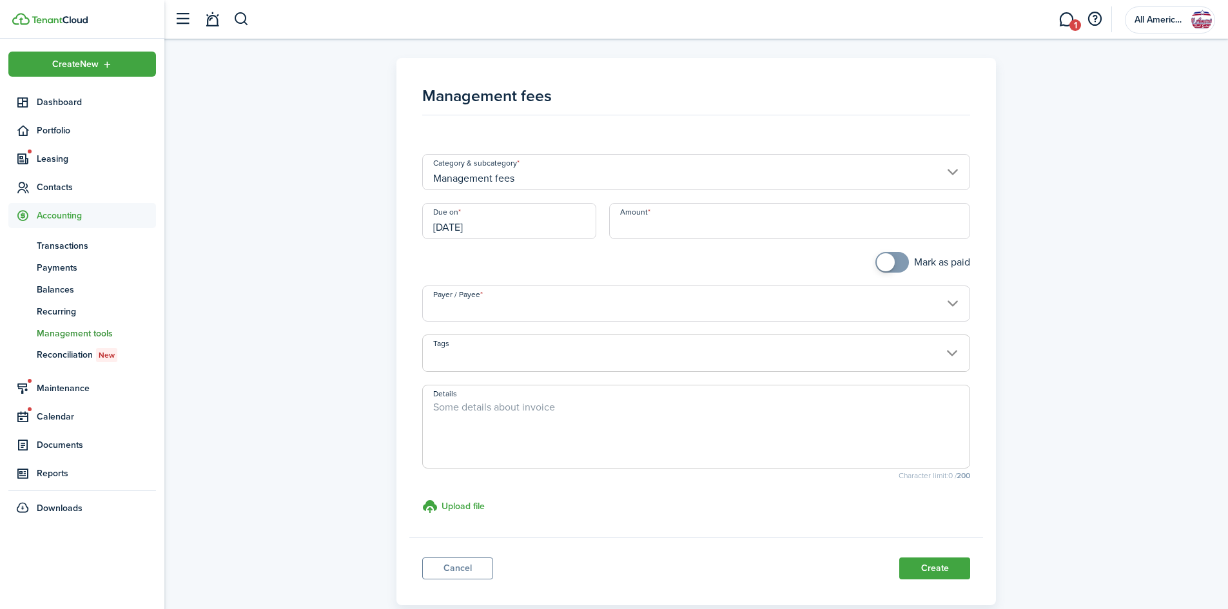
click at [653, 230] on input "Amount" at bounding box center [790, 221] width 362 height 36
type input "$17.50"
checkbox input "true"
click at [895, 255] on span at bounding box center [892, 262] width 13 height 21
click at [494, 309] on input "Payer / Payee" at bounding box center [696, 304] width 549 height 36
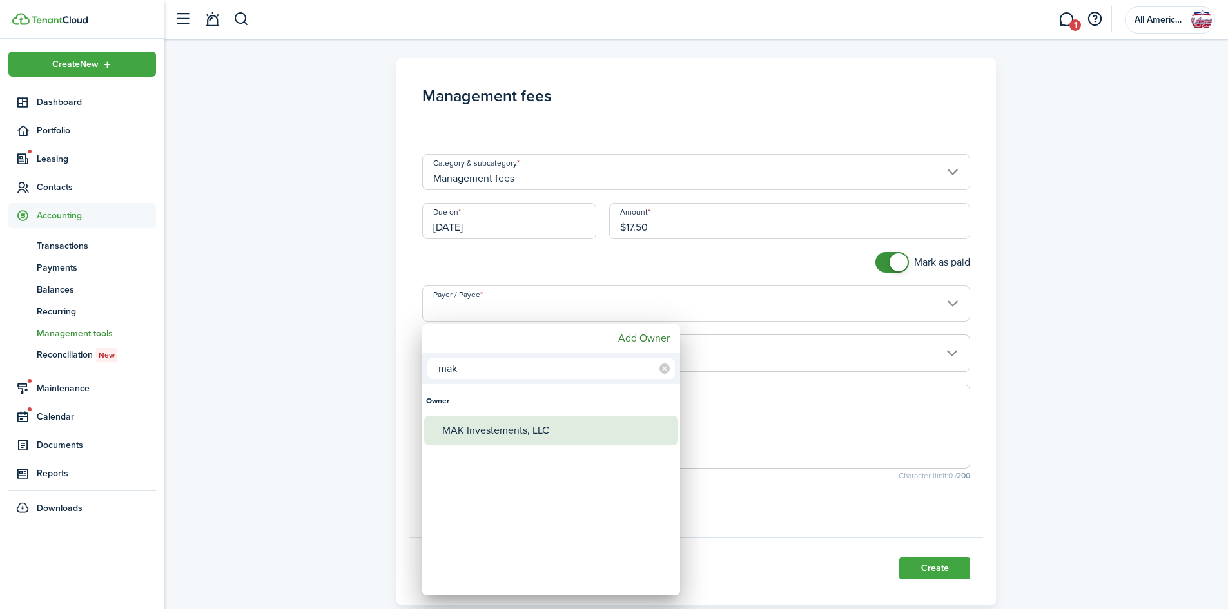
type input "mak"
click at [503, 436] on div "MAK Investements, LLC" at bounding box center [556, 431] width 228 height 30
type input "MAK Investements, LLC"
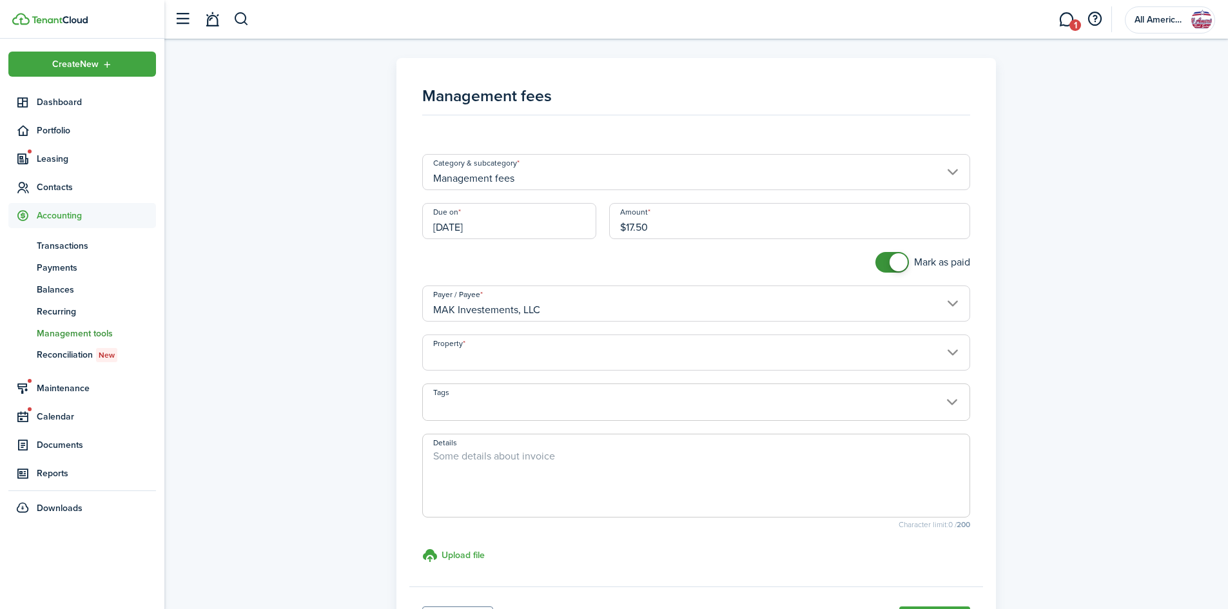
click at [548, 355] on input "Property" at bounding box center [696, 353] width 549 height 36
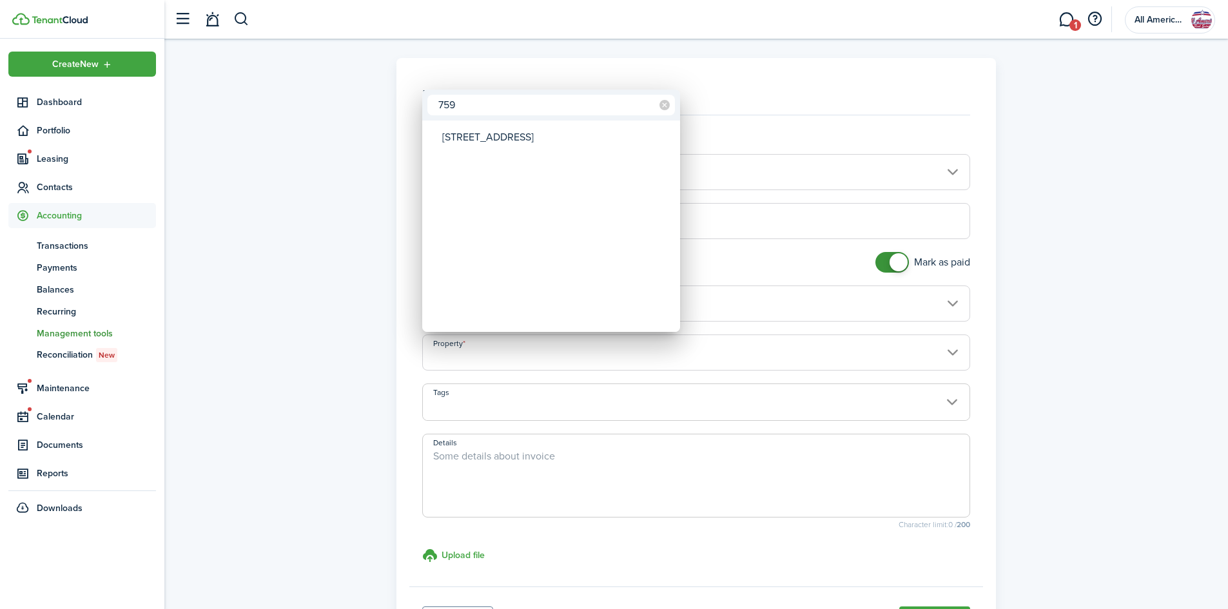
type input "759"
click at [564, 139] on div "[STREET_ADDRESS]" at bounding box center [556, 137] width 228 height 30
type input "[STREET_ADDRESS]"
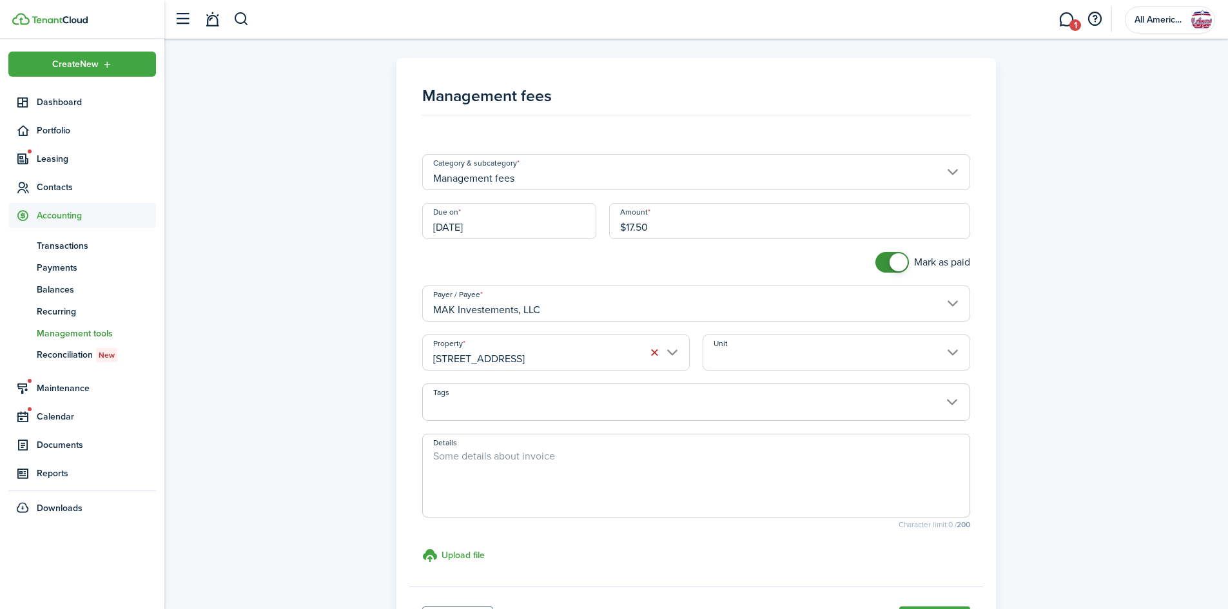
click at [747, 353] on input "Unit" at bounding box center [837, 353] width 268 height 36
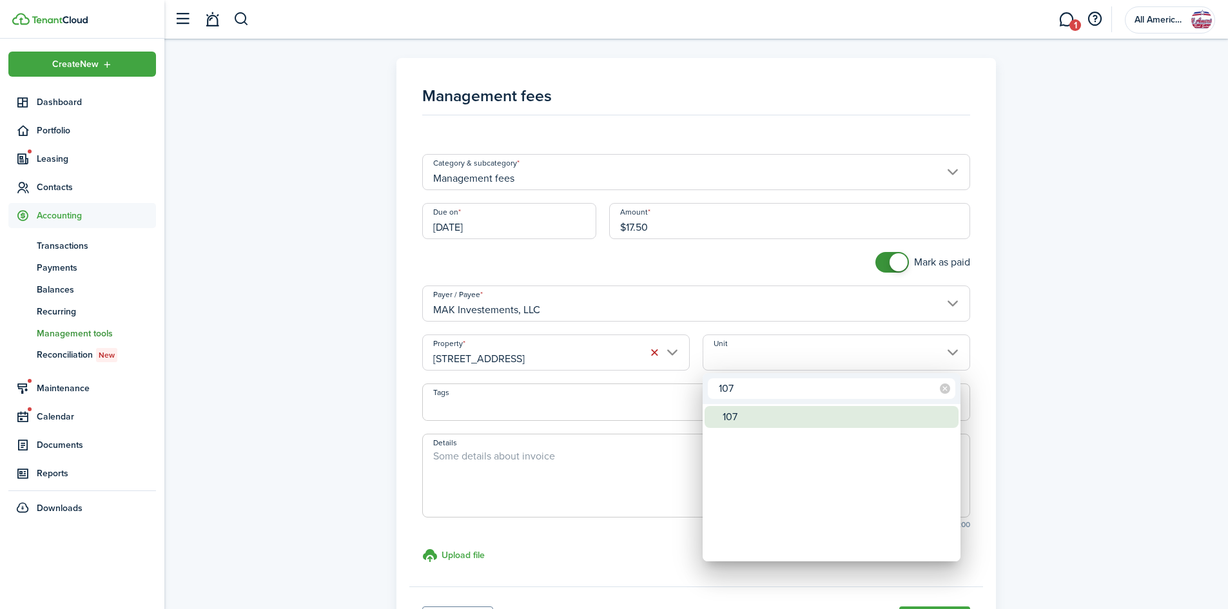
type input "107"
click at [739, 412] on div "107" at bounding box center [837, 417] width 228 height 22
type input "107"
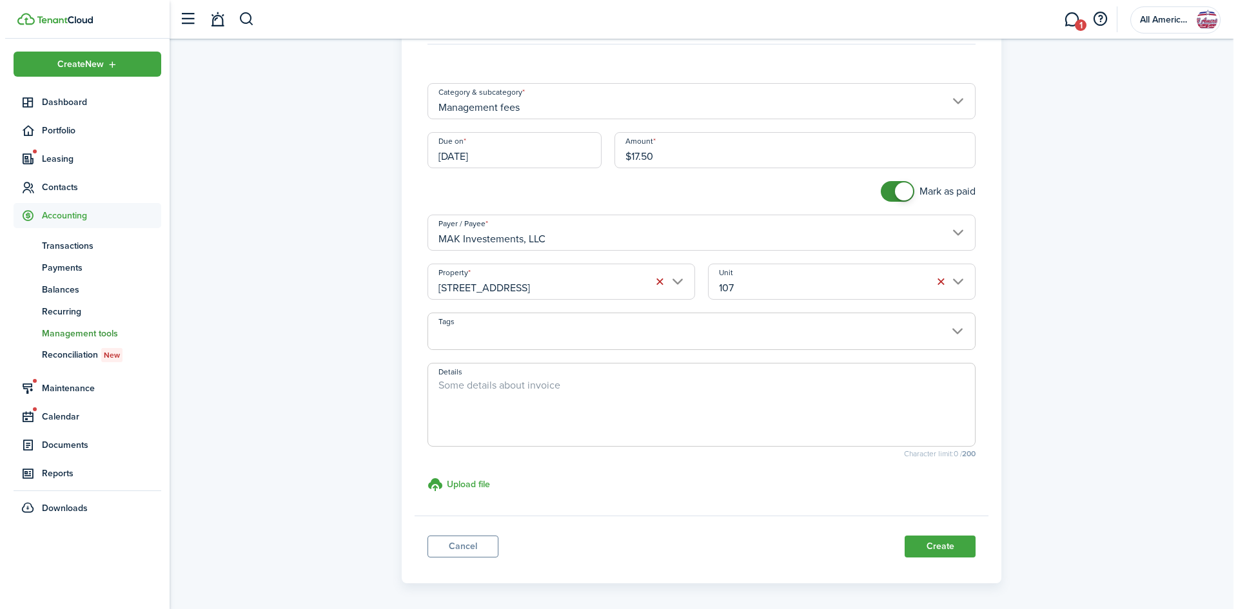
scroll to position [72, 0]
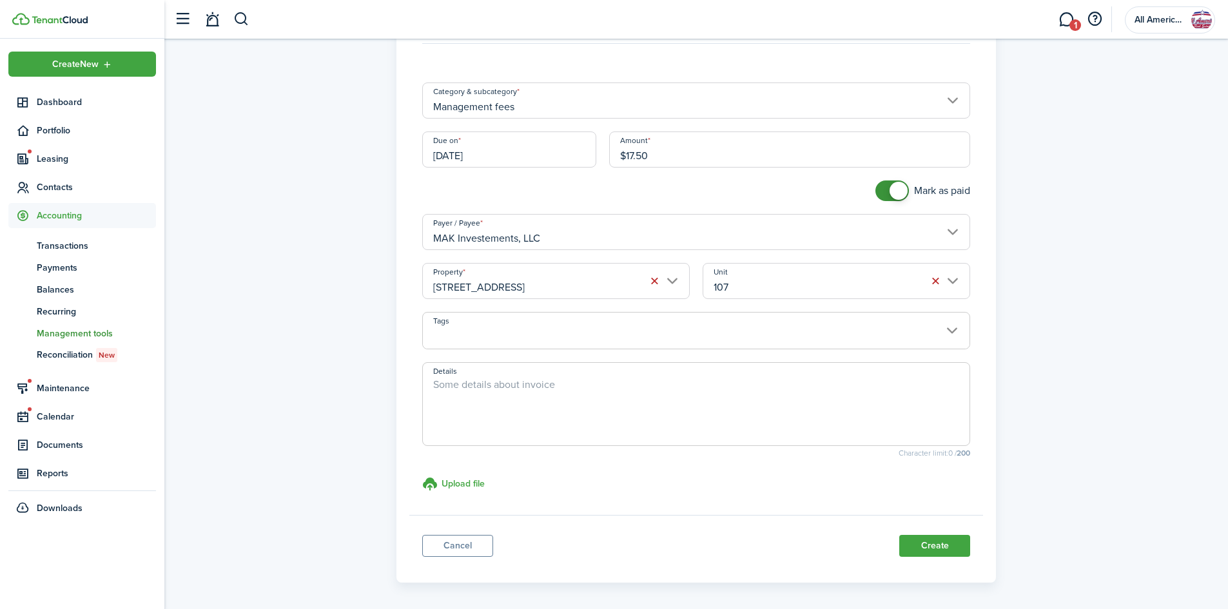
click at [935, 545] on button "Create" at bounding box center [934, 546] width 71 height 22
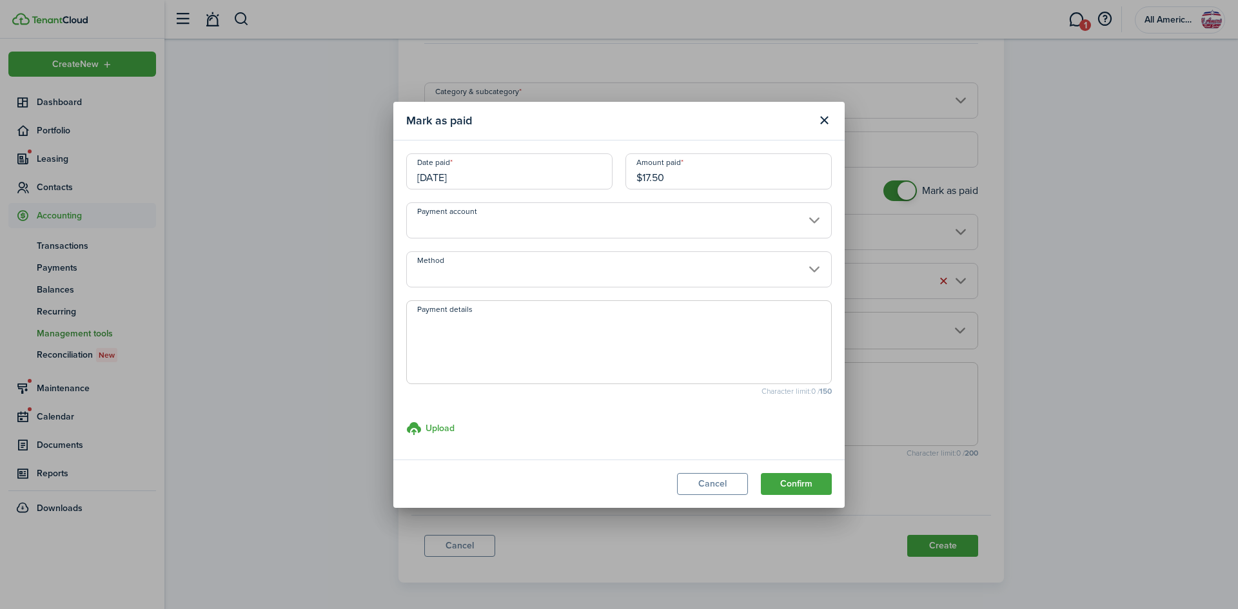
click at [793, 488] on button "Confirm" at bounding box center [796, 484] width 71 height 22
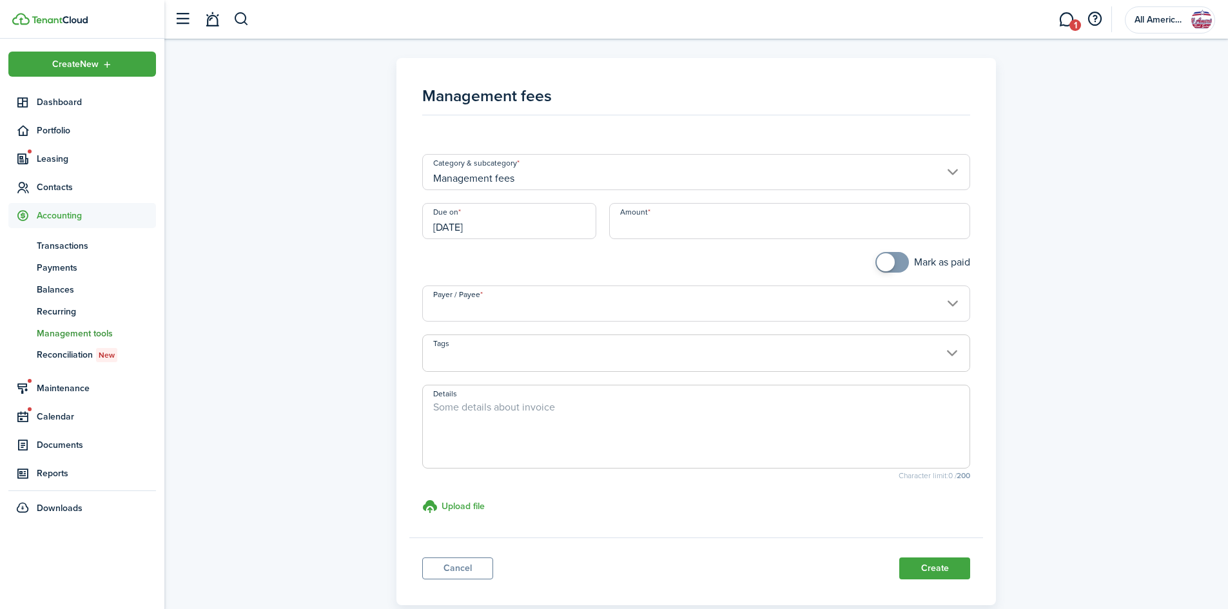
click at [660, 220] on input "Amount" at bounding box center [790, 221] width 362 height 36
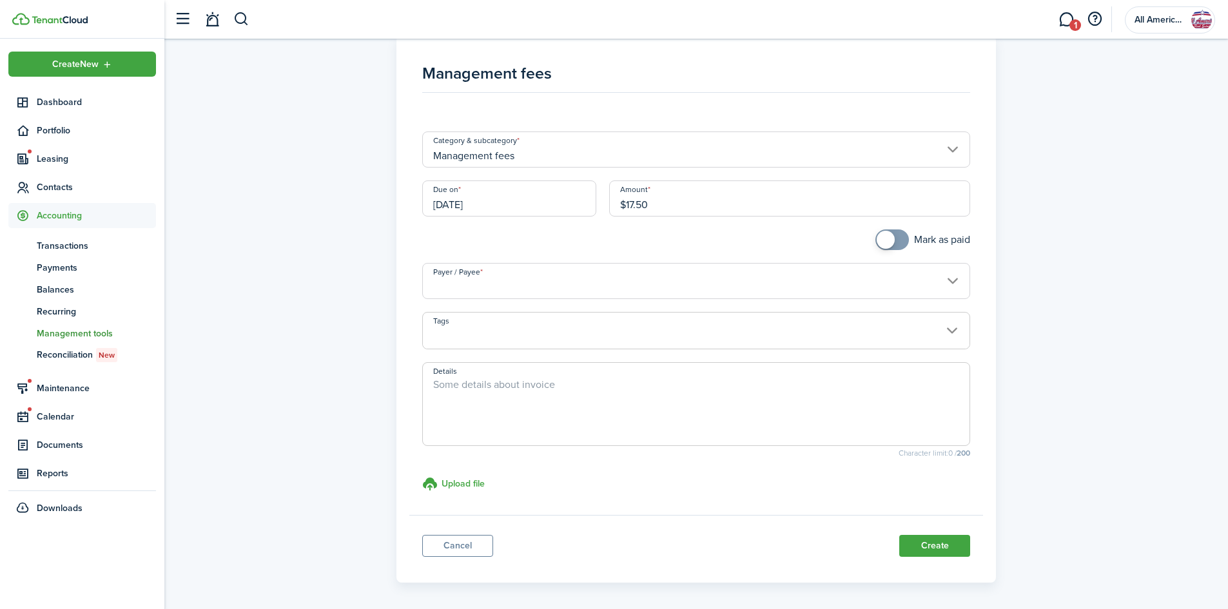
scroll to position [23, 0]
type input "$17.50"
checkbox input "true"
click at [882, 238] on span at bounding box center [886, 239] width 18 height 18
click at [520, 280] on input "Payer / Payee" at bounding box center [696, 280] width 549 height 36
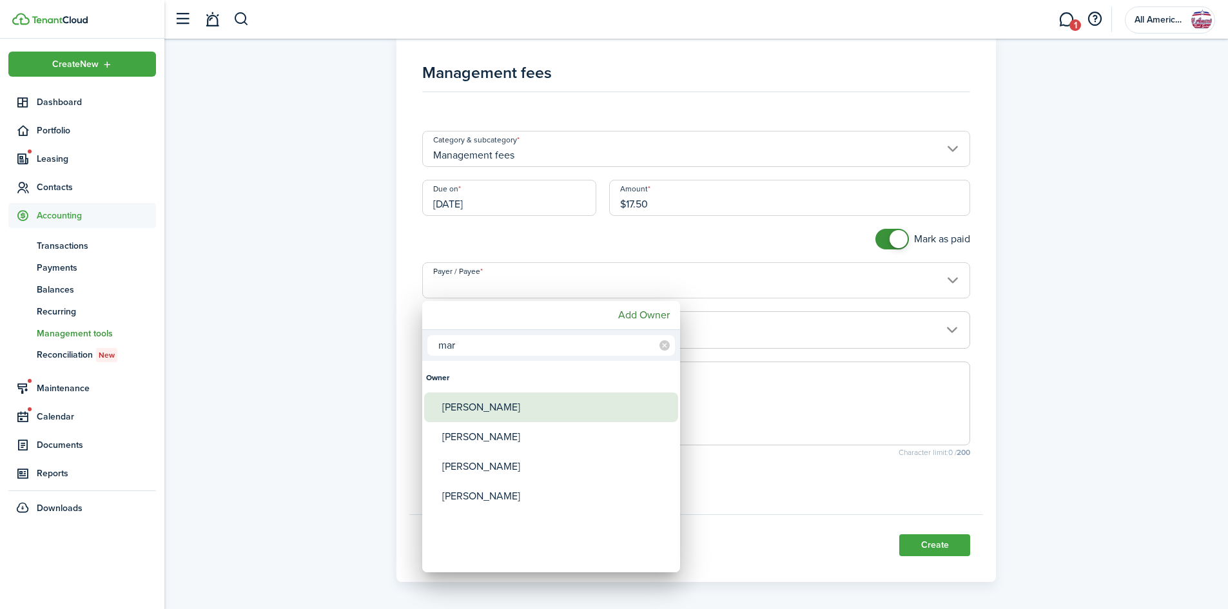
type input "mar"
click at [500, 404] on div "[PERSON_NAME]" at bounding box center [556, 408] width 228 height 30
type input "[PERSON_NAME]"
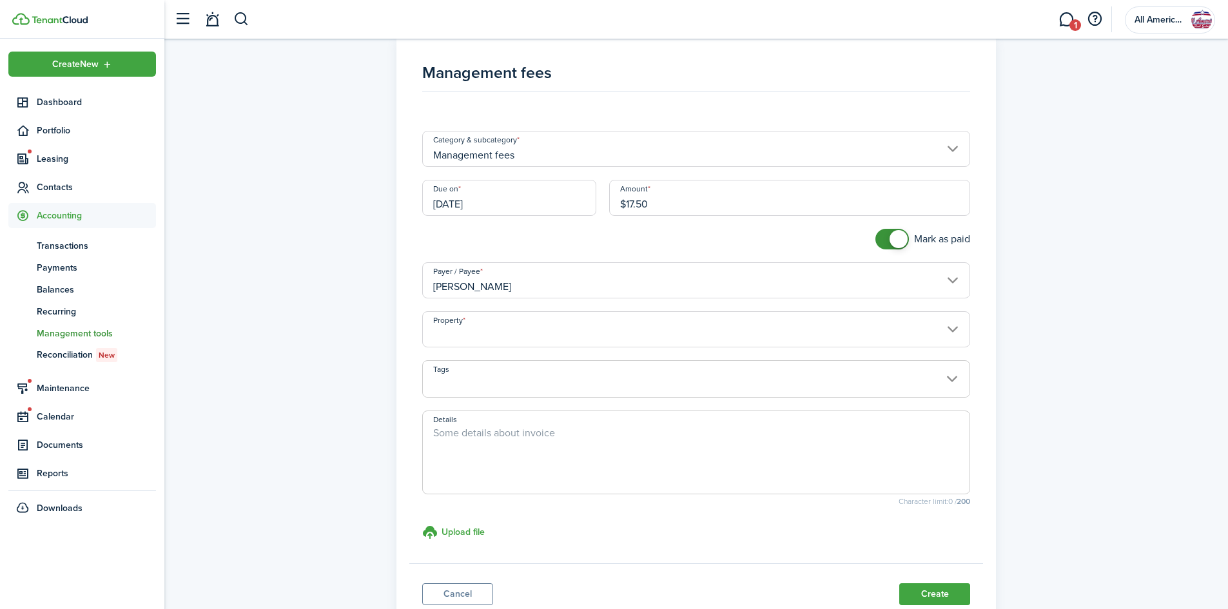
click at [467, 335] on input "Property" at bounding box center [696, 329] width 549 height 36
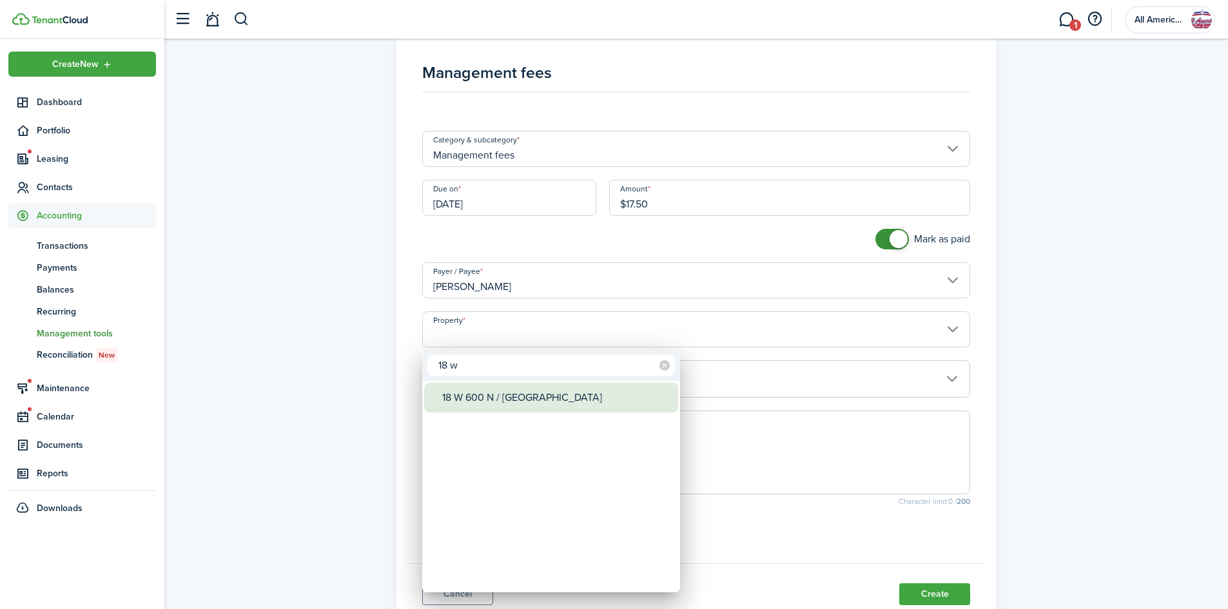
type input "18 w"
click at [469, 389] on div "18 W 600 N / [GEOGRAPHIC_DATA]" at bounding box center [556, 398] width 228 height 30
type input "18 W 600 N / [GEOGRAPHIC_DATA]"
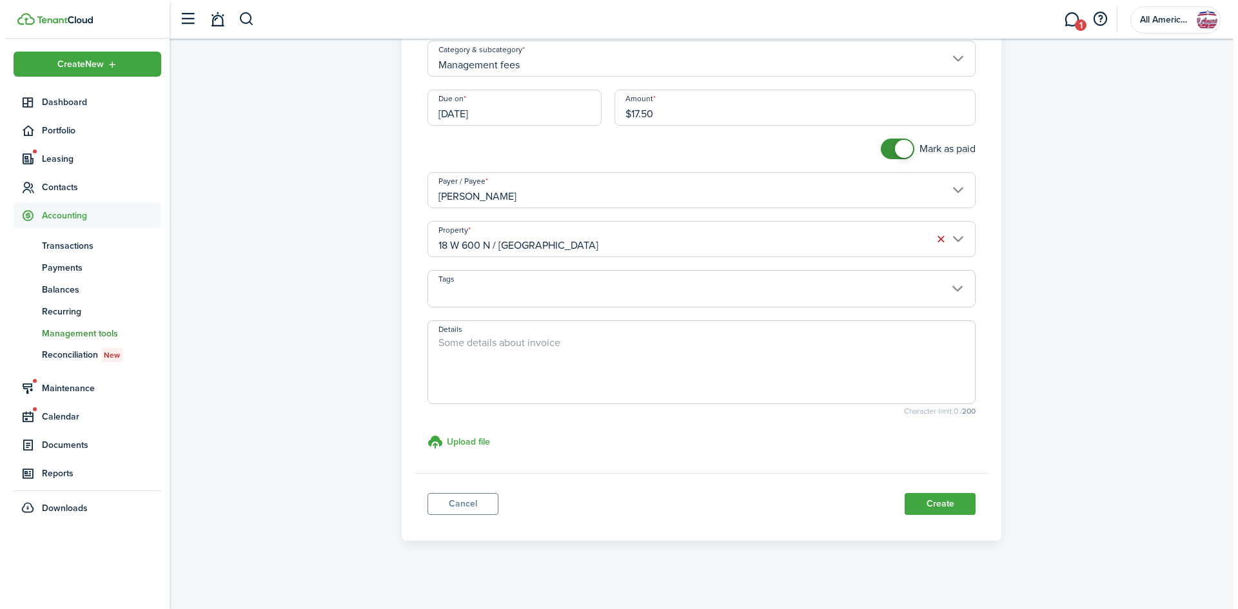
scroll to position [114, 0]
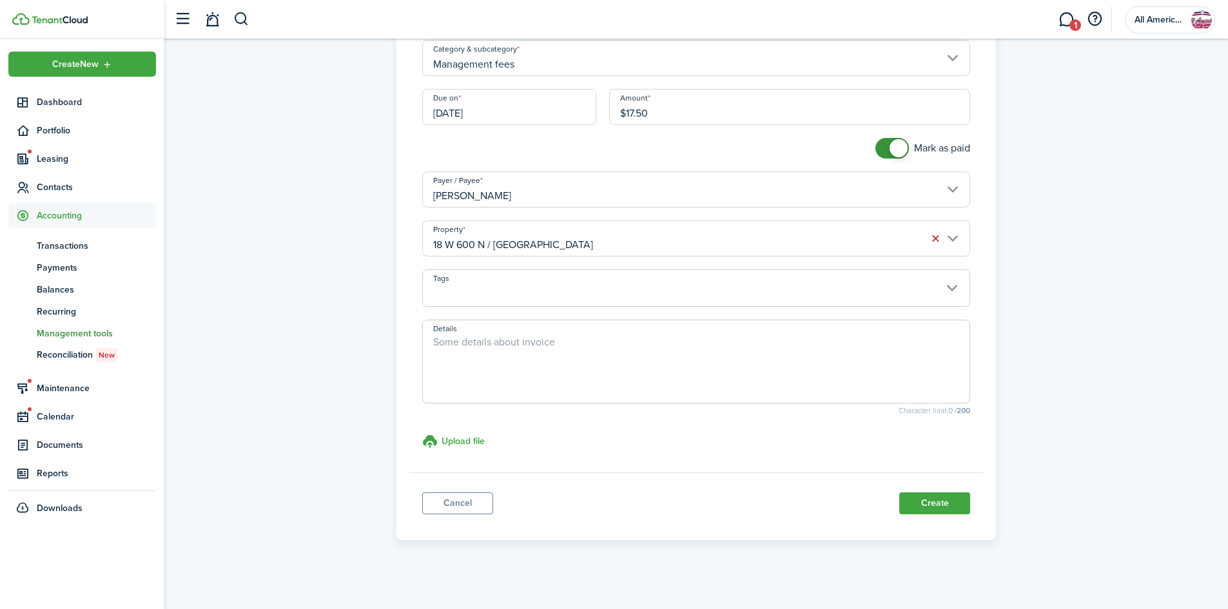
click at [928, 508] on button "Create" at bounding box center [934, 504] width 71 height 22
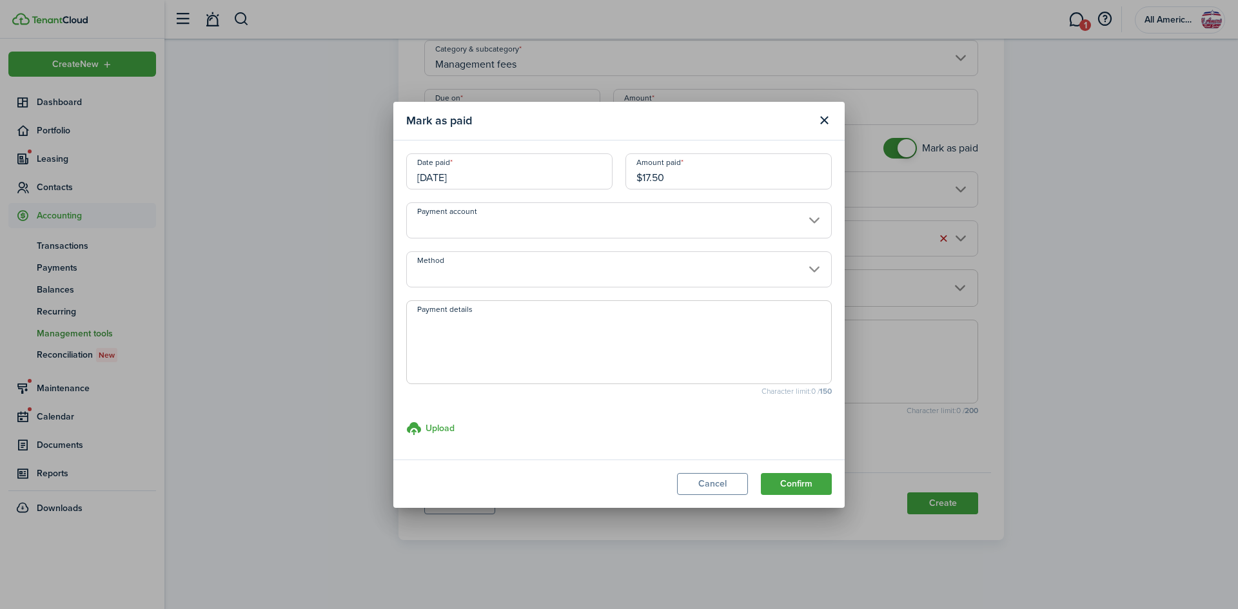
click at [794, 487] on button "Confirm" at bounding box center [796, 484] width 71 height 22
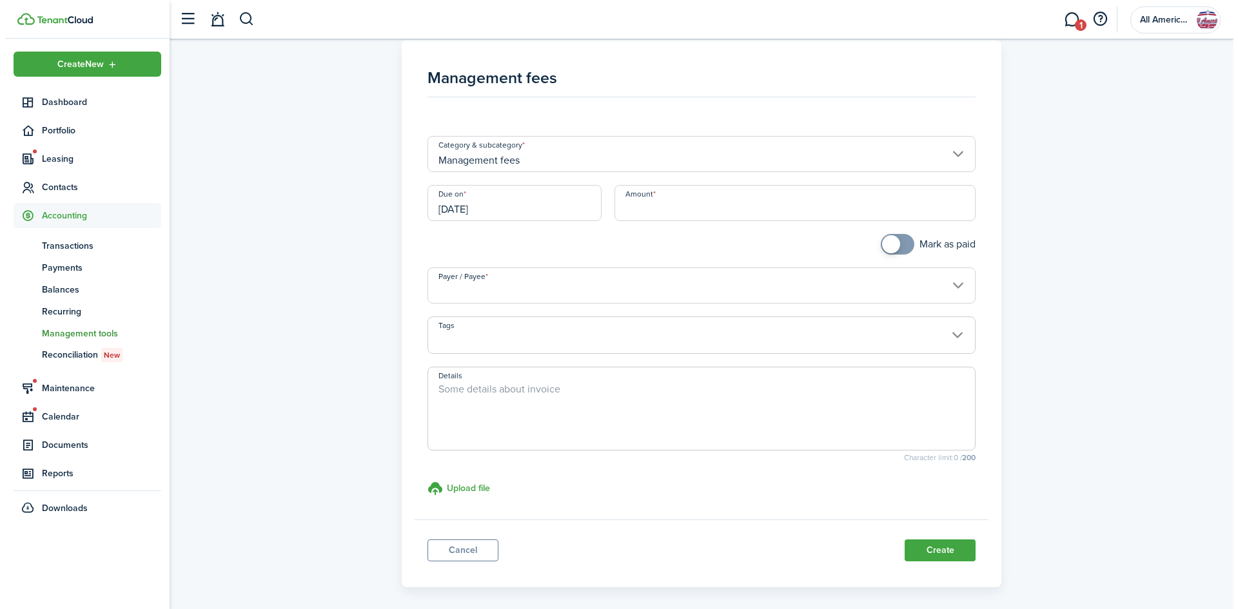
scroll to position [28, 0]
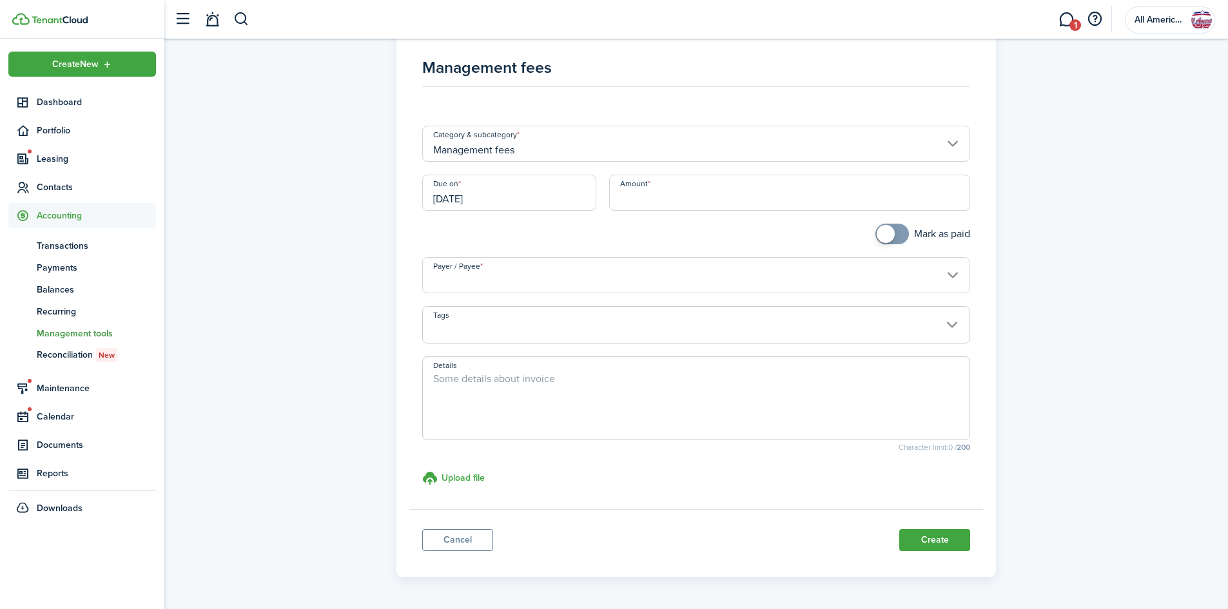
click at [632, 203] on input "Amount" at bounding box center [790, 193] width 362 height 36
type input "$17.50"
checkbox input "true"
click at [897, 233] on span at bounding box center [892, 234] width 13 height 21
click at [511, 284] on input "Payer / Payee" at bounding box center [696, 275] width 549 height 36
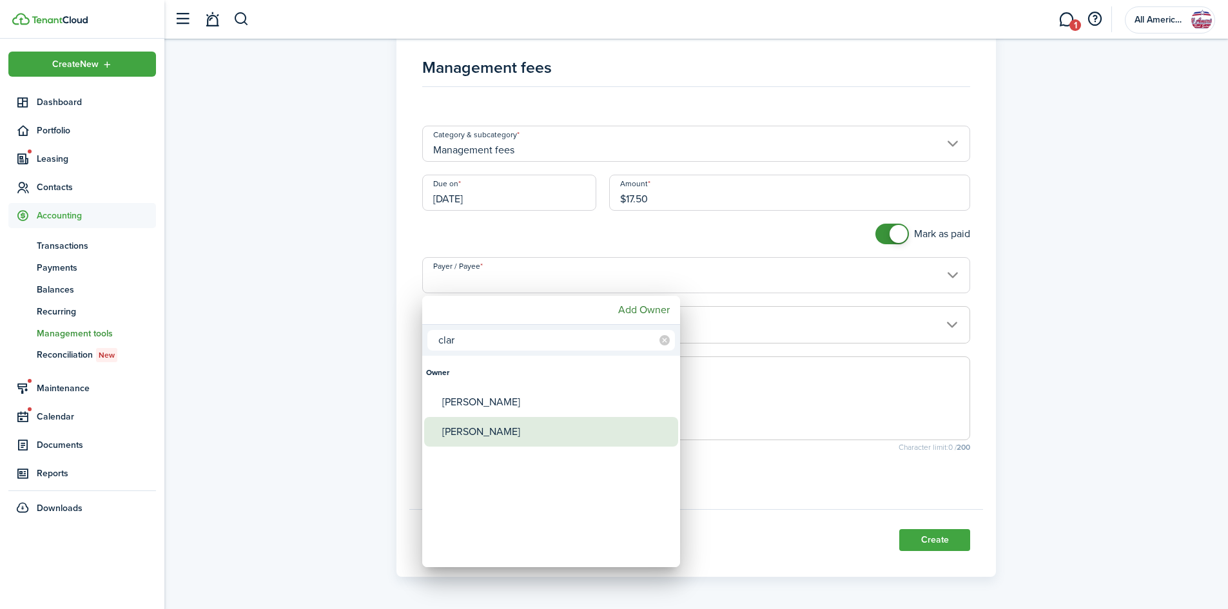
type input "clar"
click at [520, 423] on div "[PERSON_NAME]" at bounding box center [556, 432] width 228 height 30
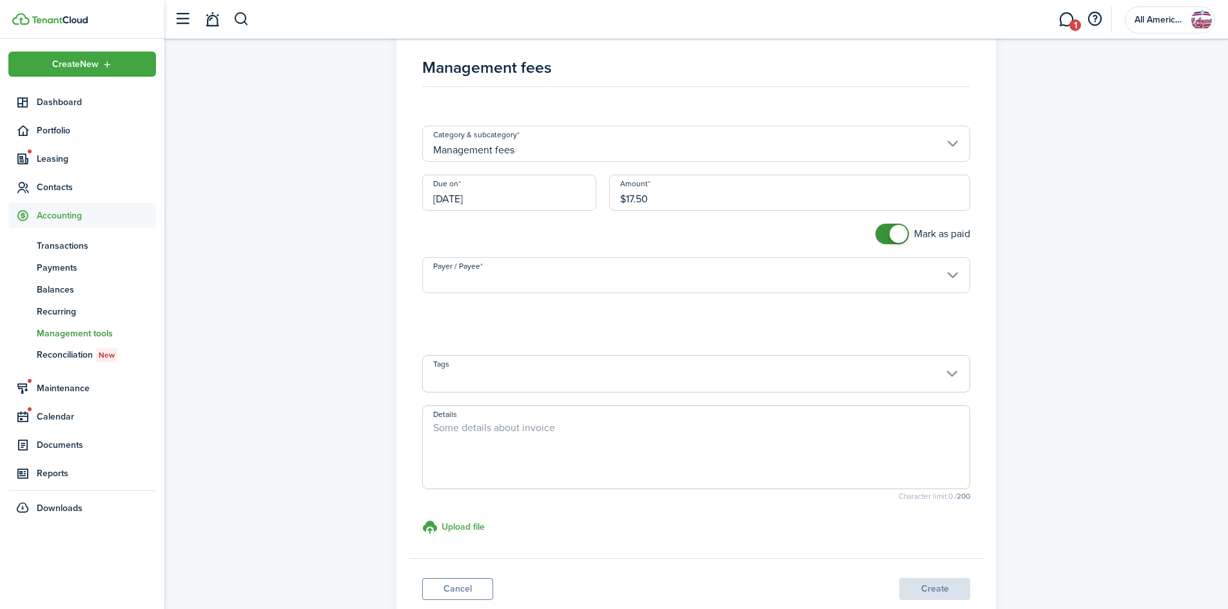
type input "[PERSON_NAME]"
click at [476, 326] on input "Property" at bounding box center [696, 324] width 549 height 36
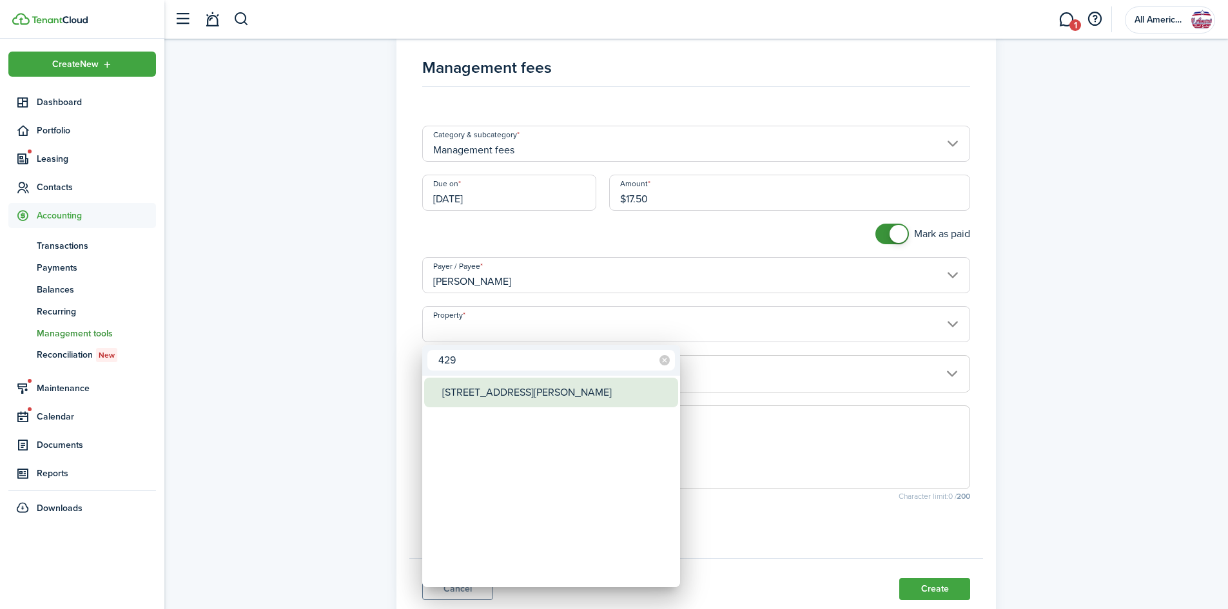
type input "429"
click at [486, 391] on div "[STREET_ADDRESS][PERSON_NAME]" at bounding box center [556, 393] width 228 height 30
type input "[STREET_ADDRESS][PERSON_NAME]"
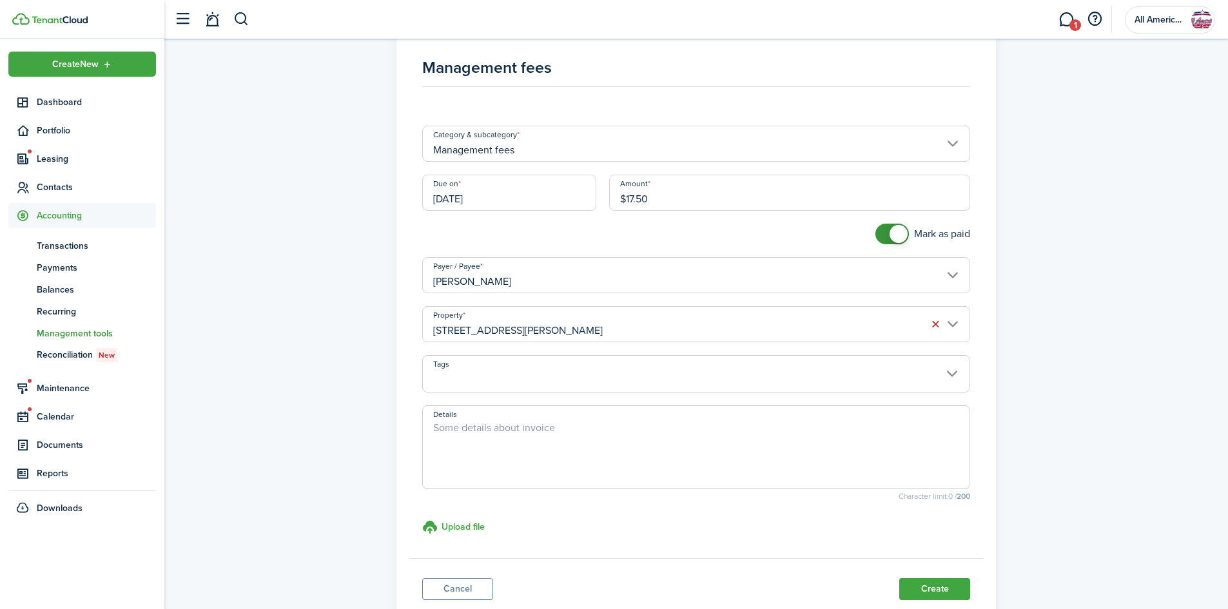
click at [925, 581] on button "Create" at bounding box center [934, 589] width 71 height 22
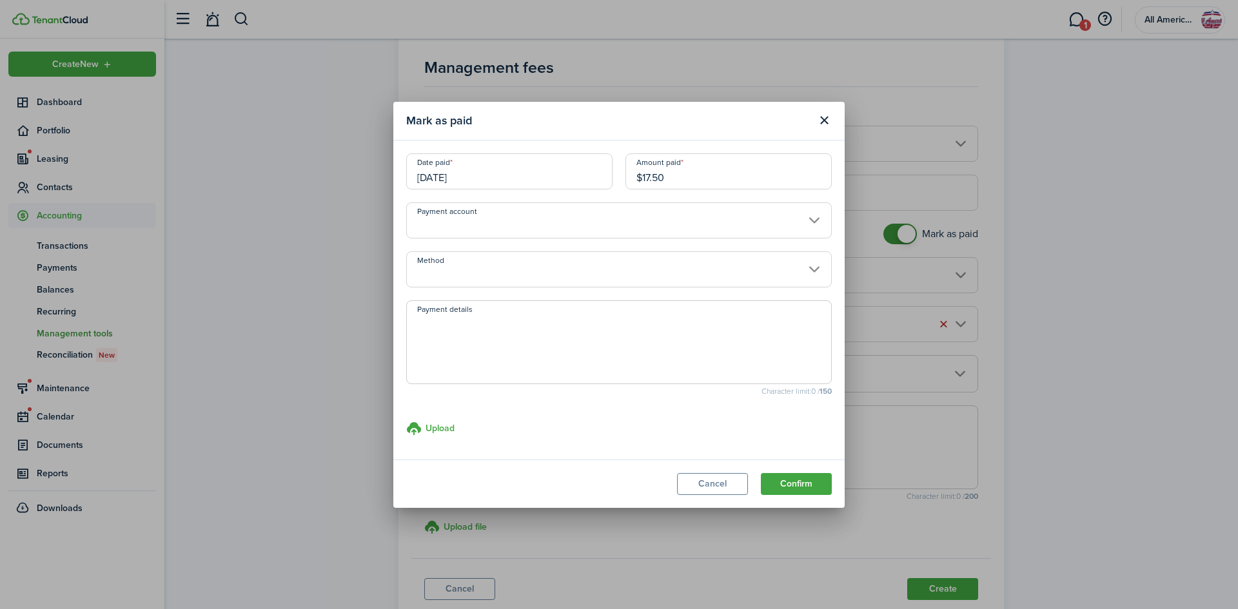
click at [791, 475] on button "Confirm" at bounding box center [796, 484] width 71 height 22
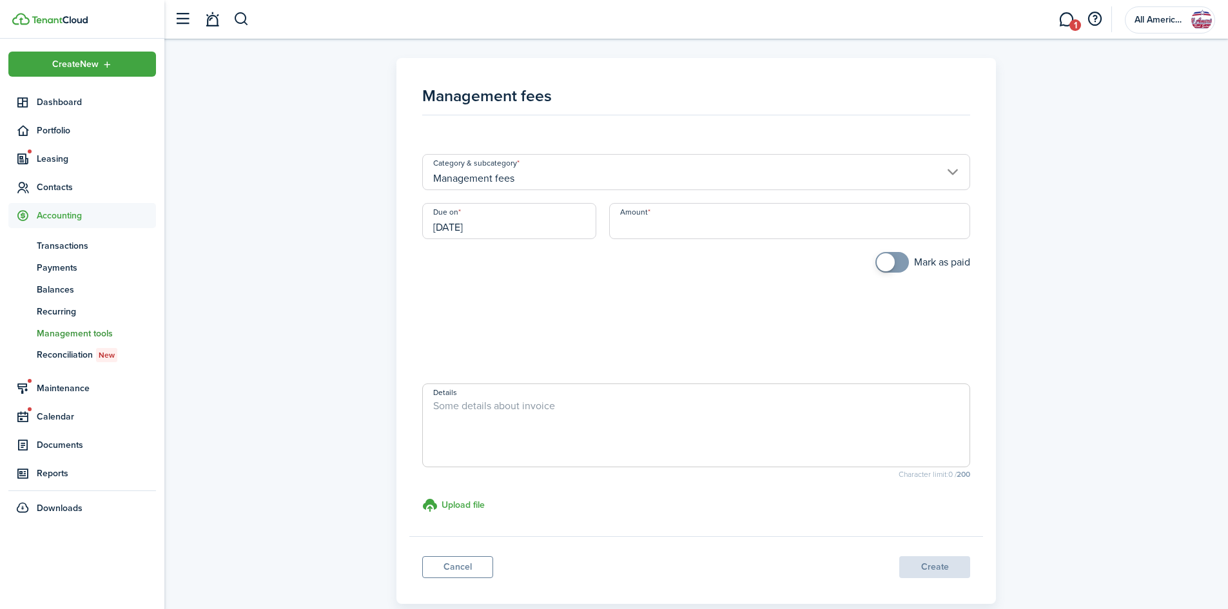
scroll to position [28, 0]
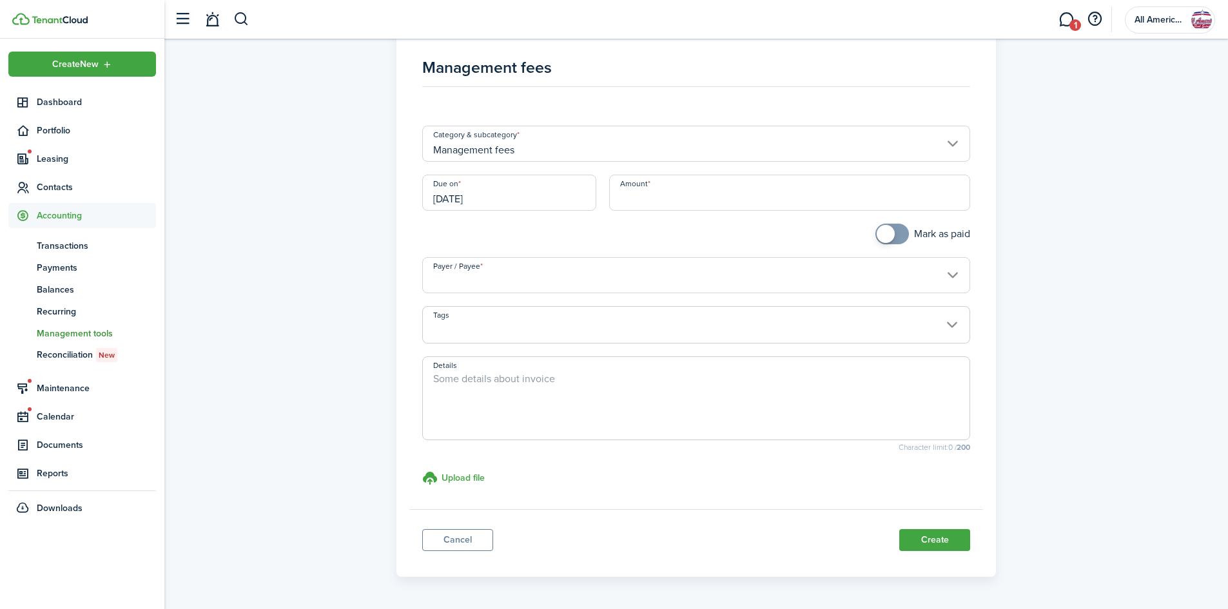
click at [681, 204] on input "Amount" at bounding box center [790, 193] width 362 height 36
type input "$22.50"
checkbox input "true"
click at [884, 235] on span at bounding box center [886, 234] width 18 height 18
click at [458, 278] on input "Payer / Payee" at bounding box center [696, 275] width 549 height 36
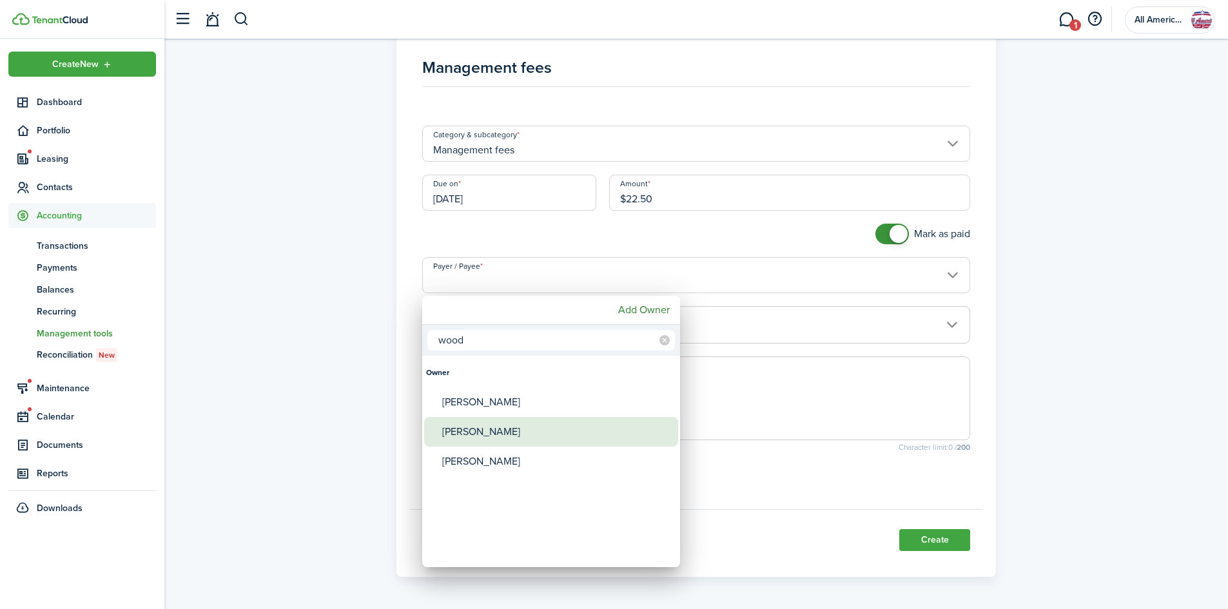
type input "wood"
click at [558, 437] on div "[PERSON_NAME]" at bounding box center [556, 432] width 228 height 30
type input "[PERSON_NAME]"
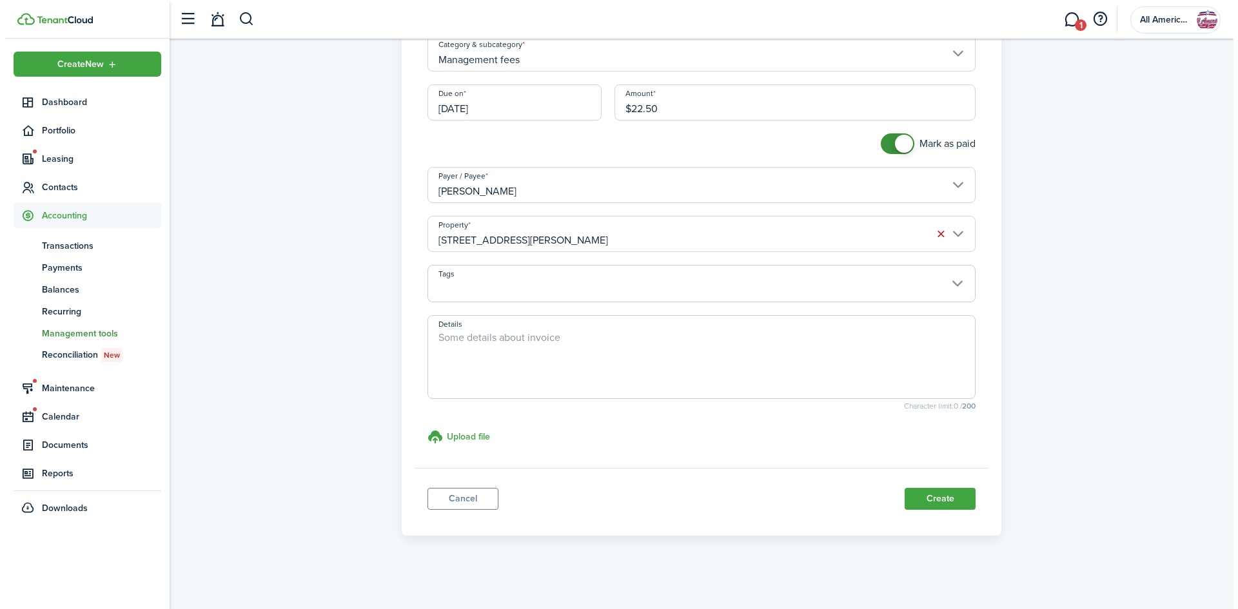
scroll to position [119, 0]
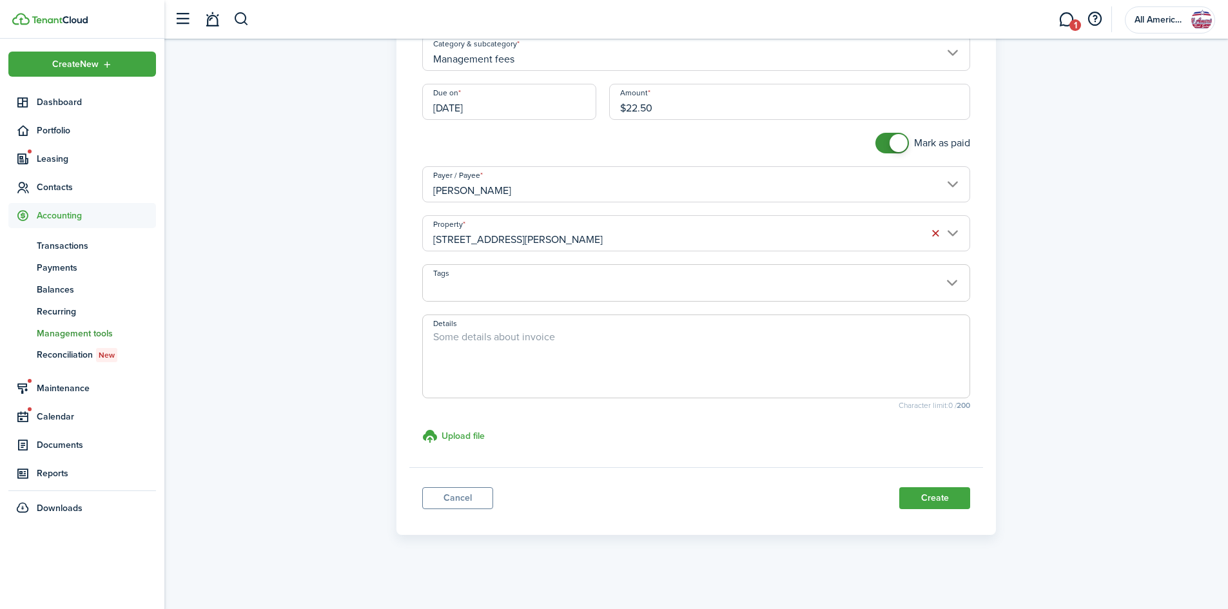
click at [911, 498] on button "Create" at bounding box center [934, 498] width 71 height 22
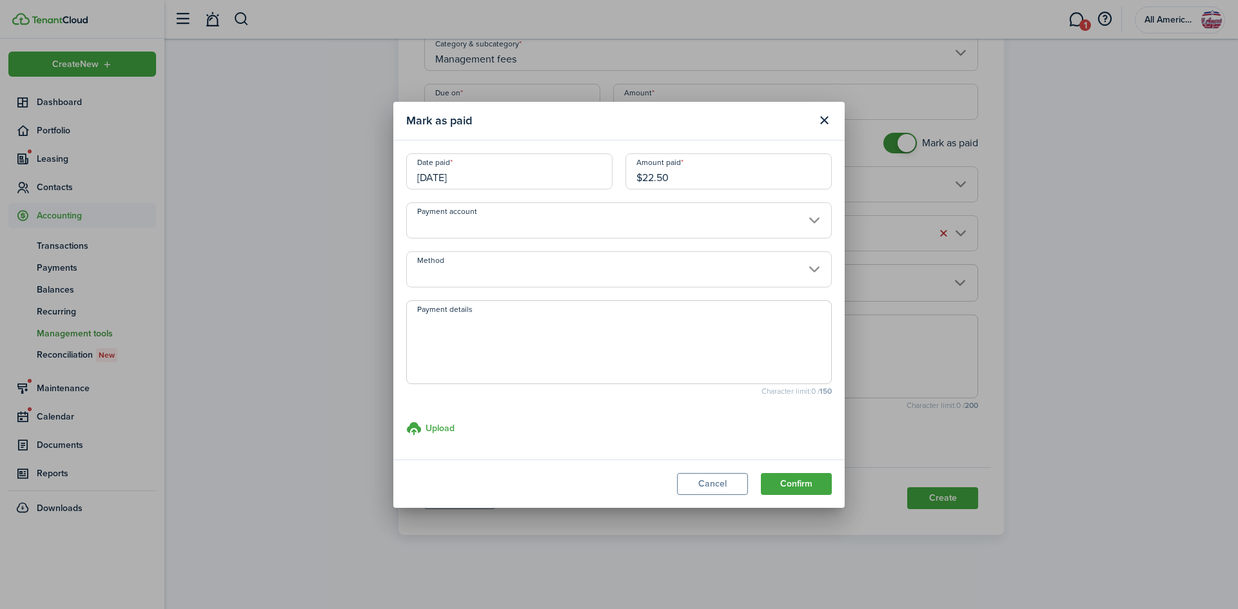
click at [811, 488] on button "Confirm" at bounding box center [796, 484] width 71 height 22
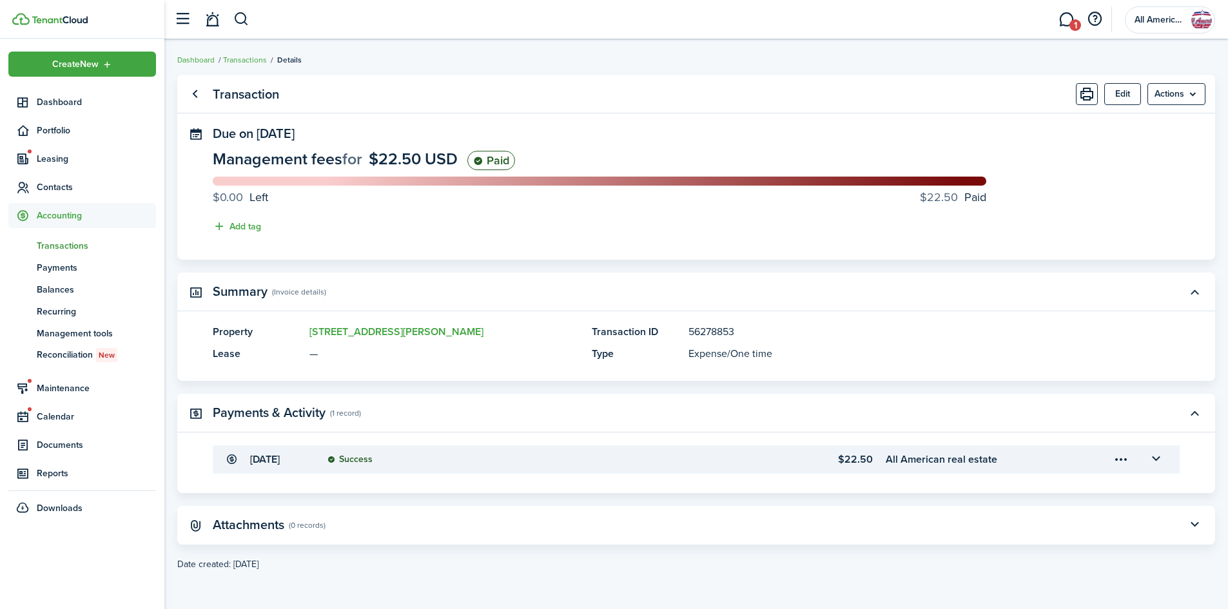
scroll to position [69, 0]
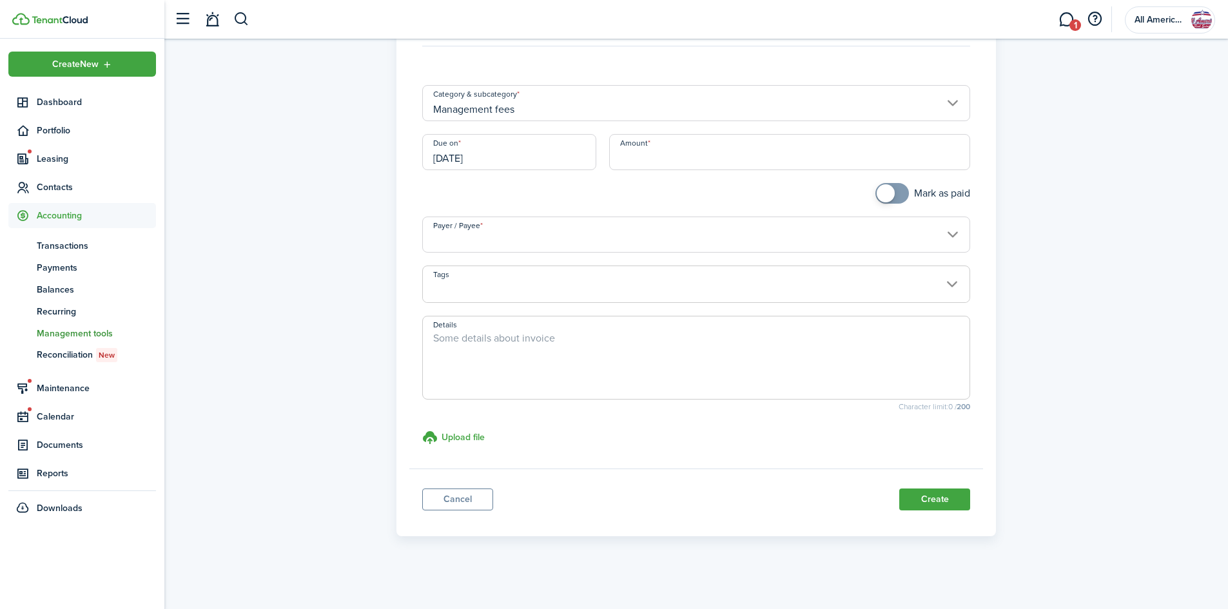
click at [649, 162] on input "Amount" at bounding box center [790, 152] width 362 height 36
type input "$22.50"
checkbox input "true"
click at [886, 185] on span at bounding box center [886, 193] width 18 height 18
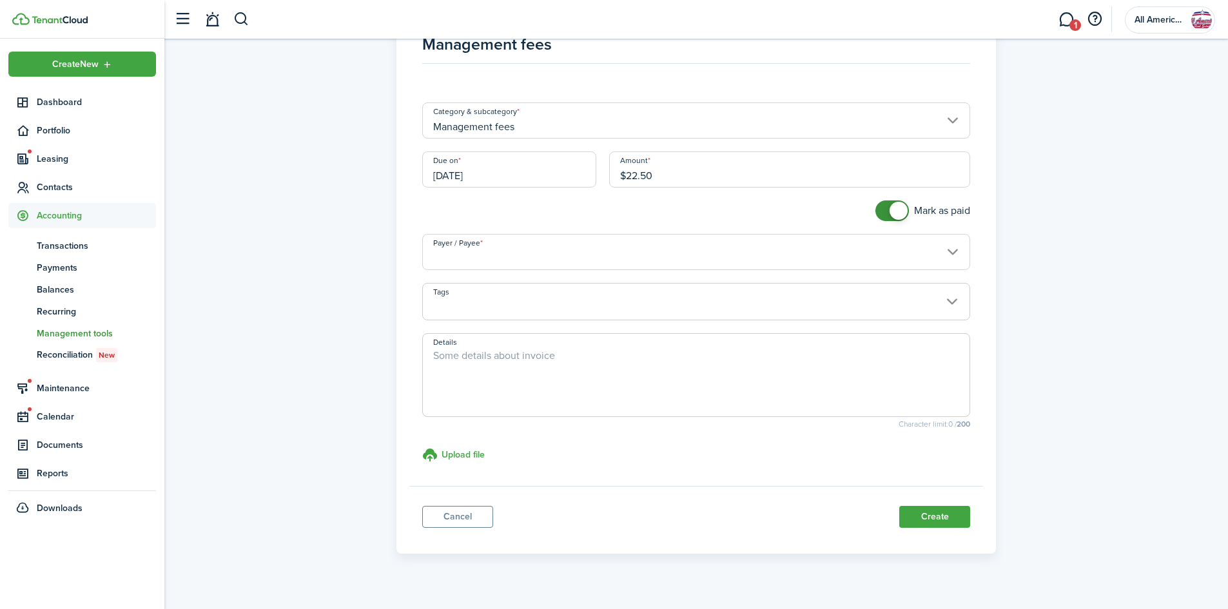
scroll to position [70, 0]
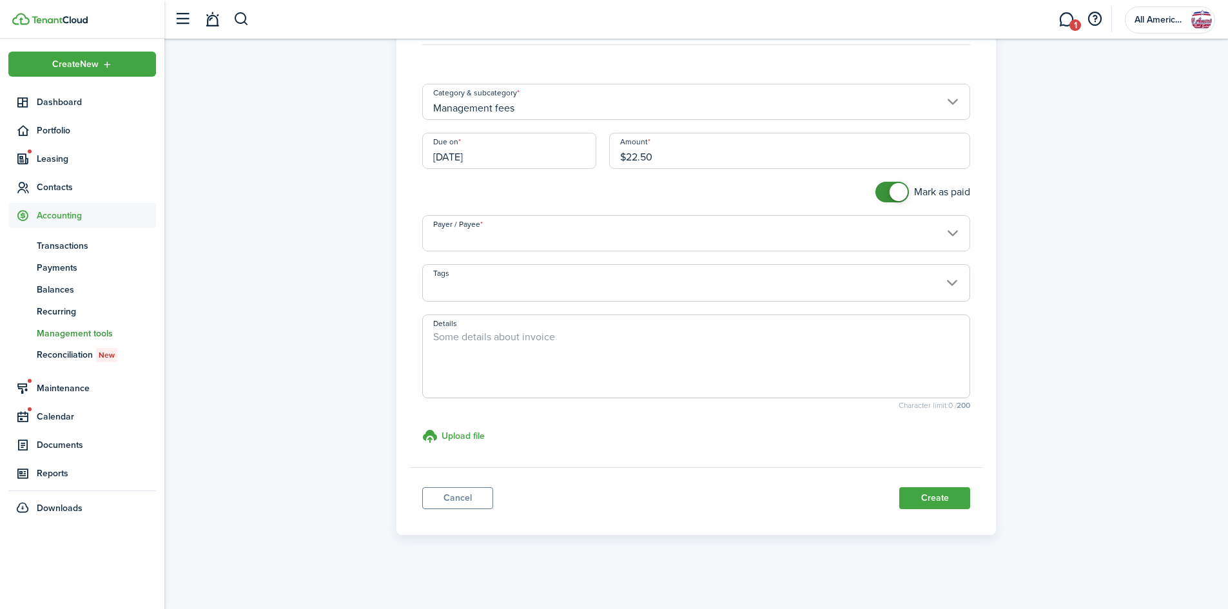
click at [482, 233] on input "Payer / Payee" at bounding box center [696, 233] width 549 height 36
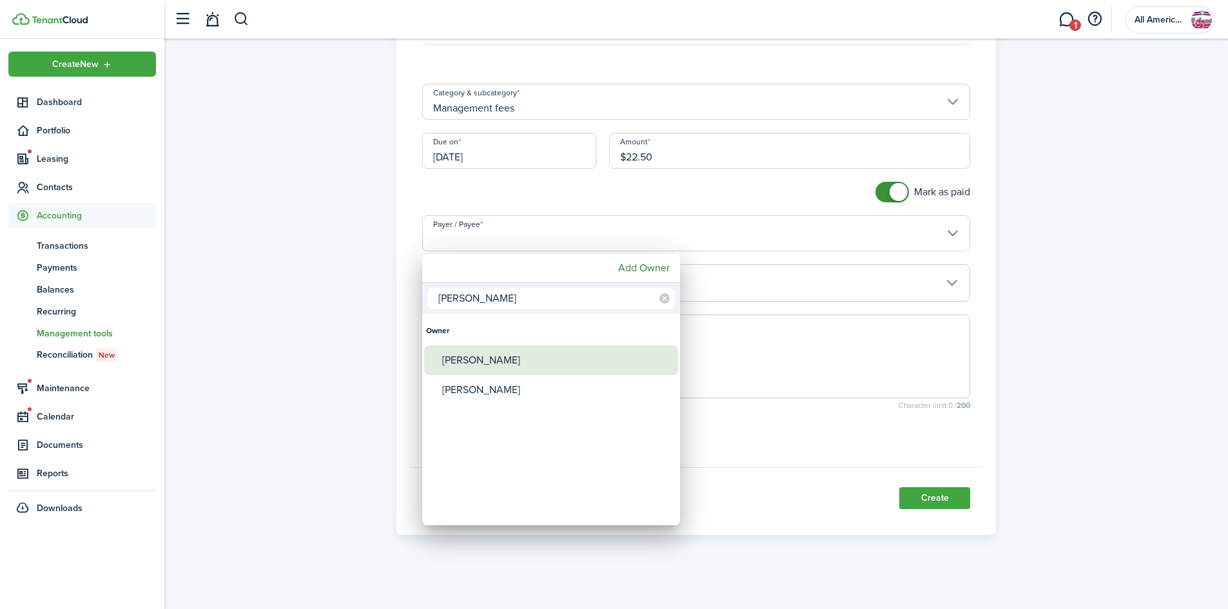
type input "[PERSON_NAME]"
click at [502, 355] on div "[PERSON_NAME]" at bounding box center [556, 361] width 228 height 30
type input "[PERSON_NAME]"
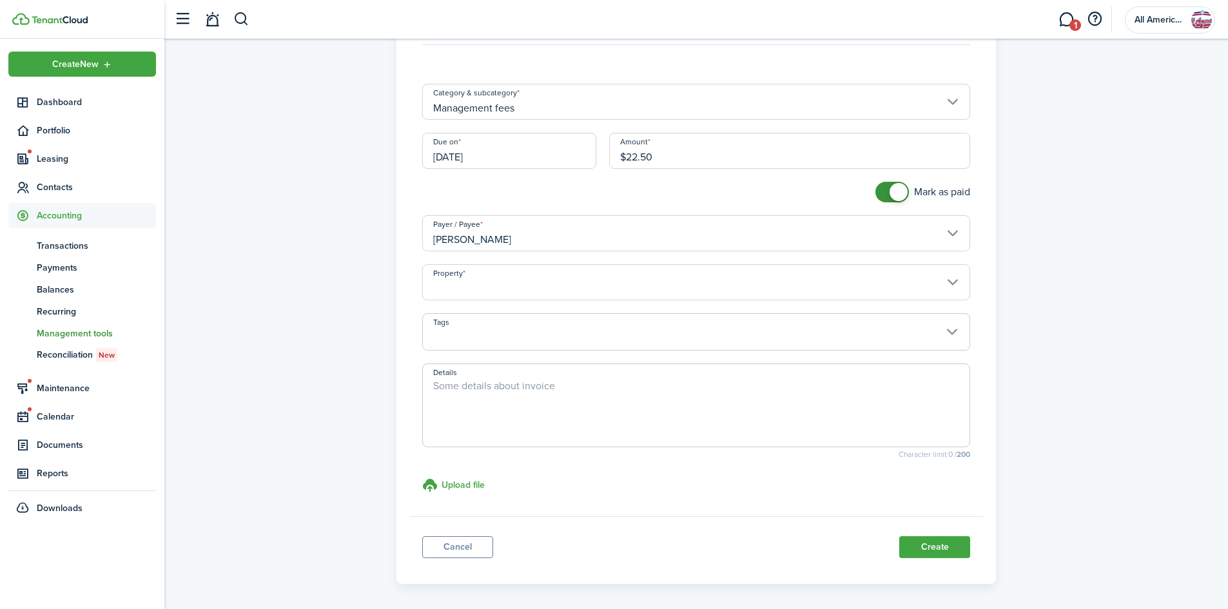
click at [522, 278] on input "Property" at bounding box center [696, 282] width 549 height 36
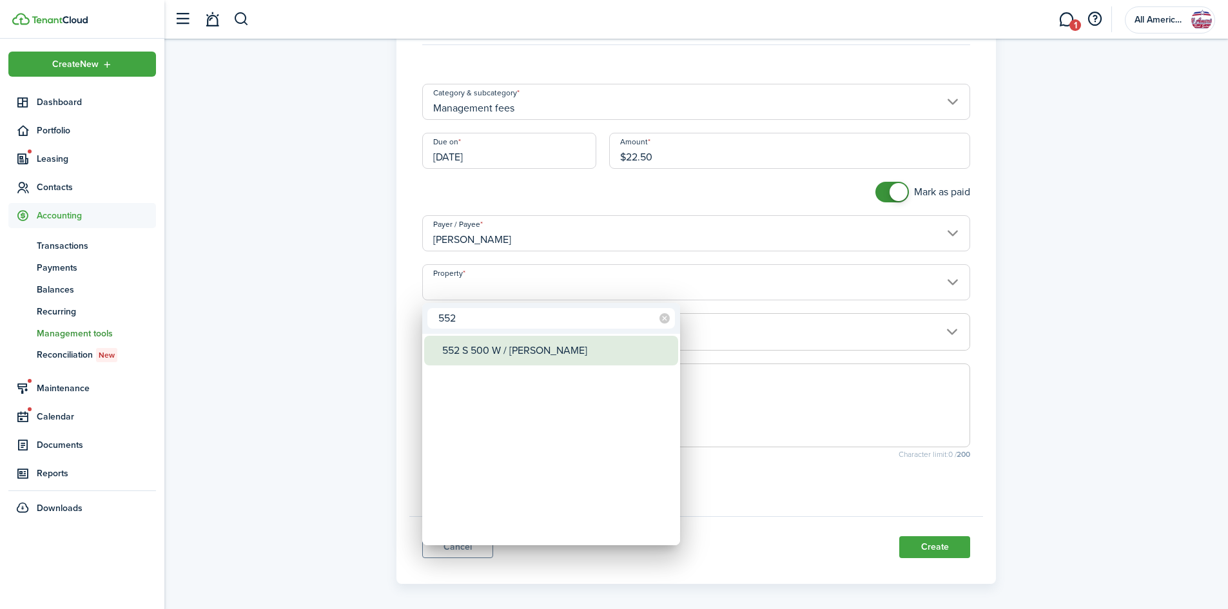
type input "552"
click at [512, 358] on div "552 S 500 W / [PERSON_NAME]" at bounding box center [556, 351] width 228 height 30
type input "552 S 500 W / [PERSON_NAME]"
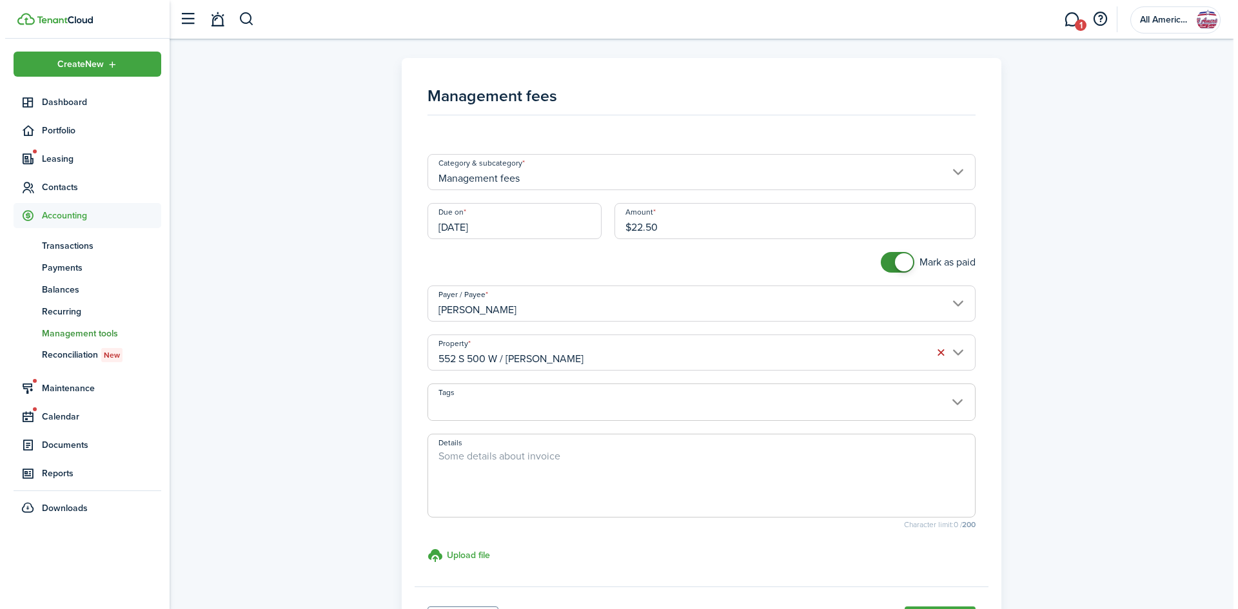
scroll to position [119, 0]
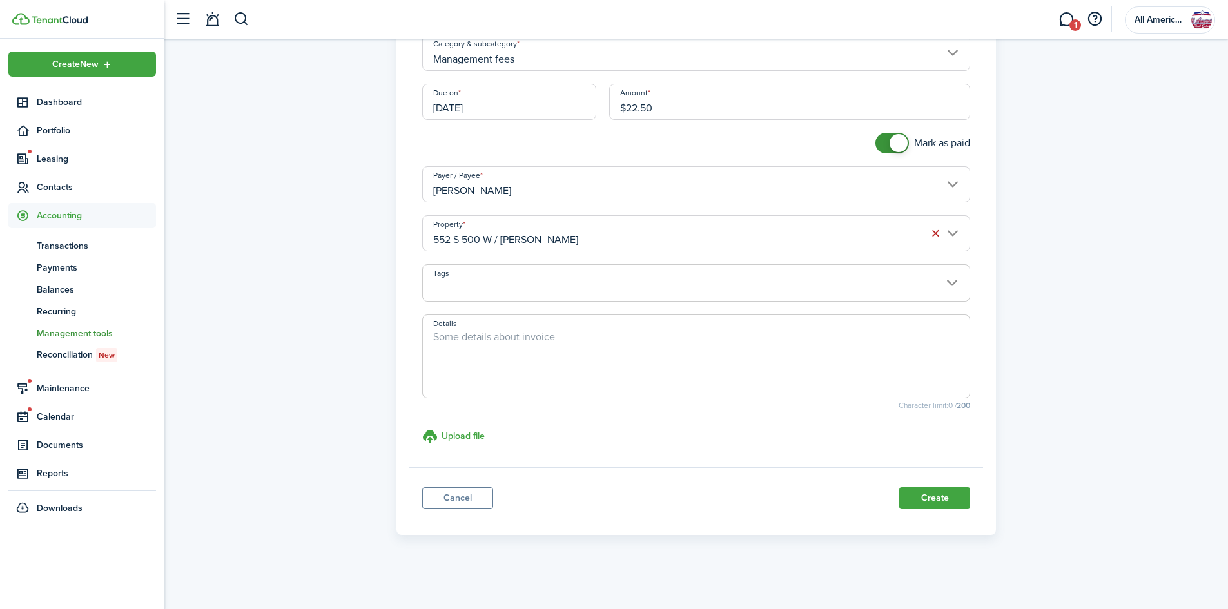
click at [919, 499] on button "Create" at bounding box center [934, 498] width 71 height 22
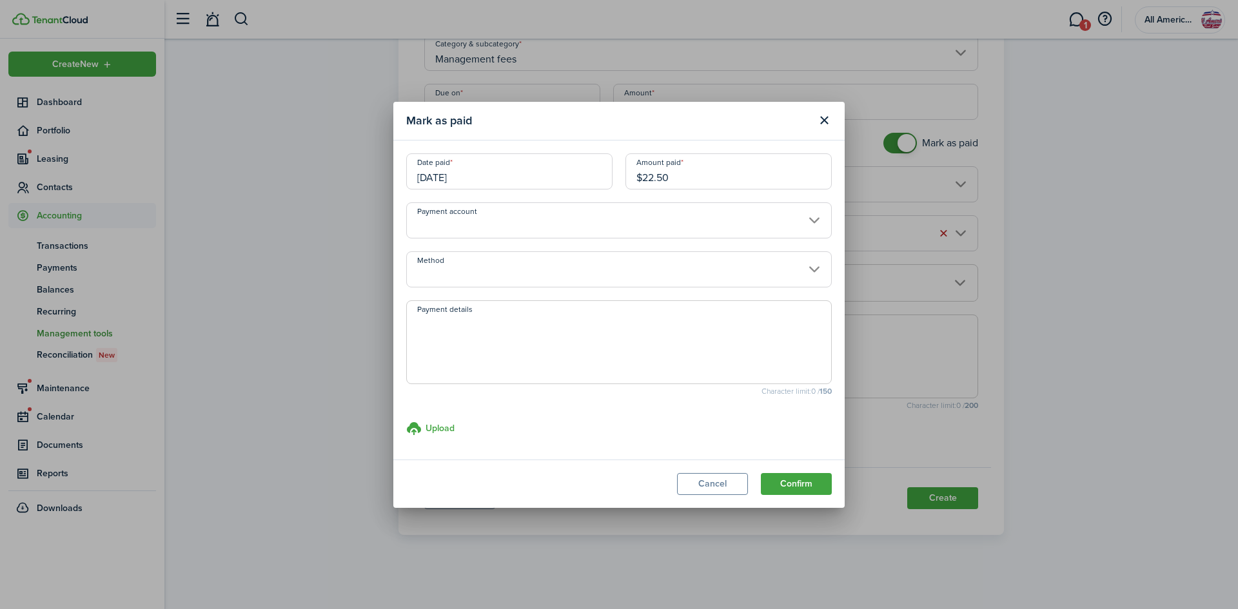
click at [794, 474] on button "Confirm" at bounding box center [796, 484] width 71 height 22
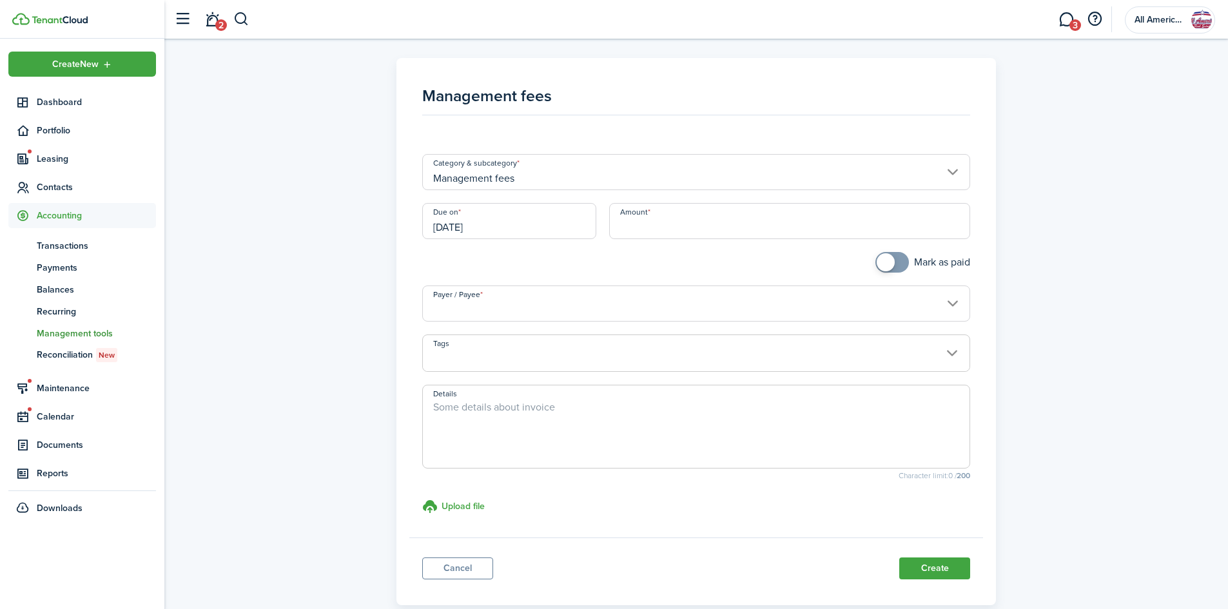
click at [244, 13] on button "button" at bounding box center [241, 19] width 16 height 22
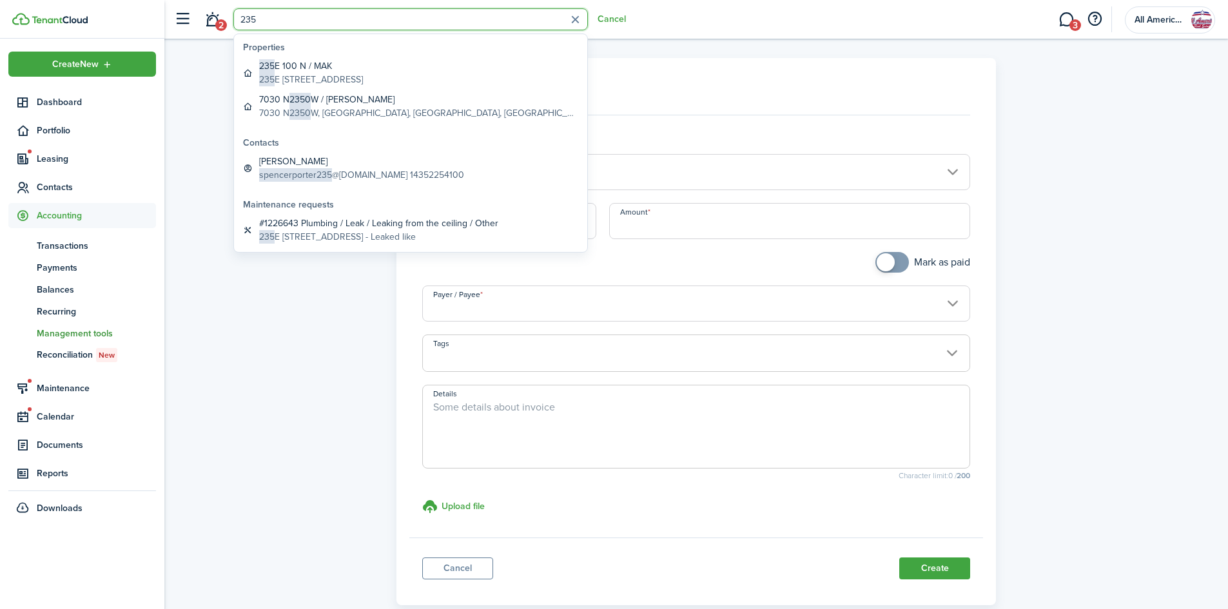
type input "235"
click at [347, 67] on global-search-item-title "235 E 100 N / MAK" at bounding box center [311, 66] width 104 height 14
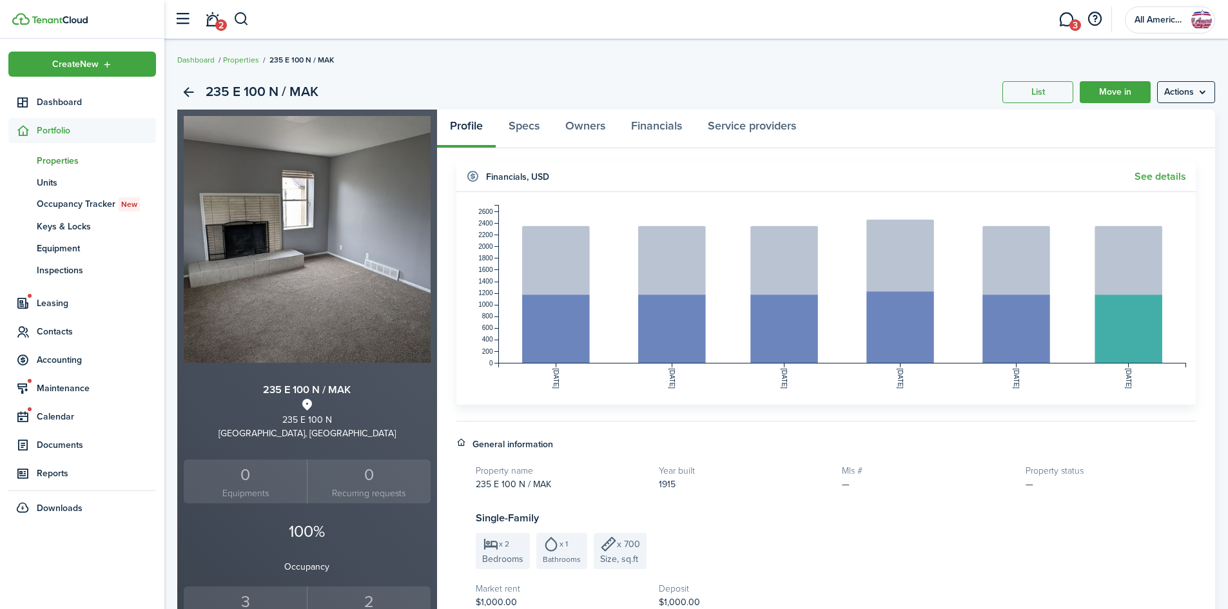
click at [1165, 176] on link "See details" at bounding box center [1161, 177] width 52 height 12
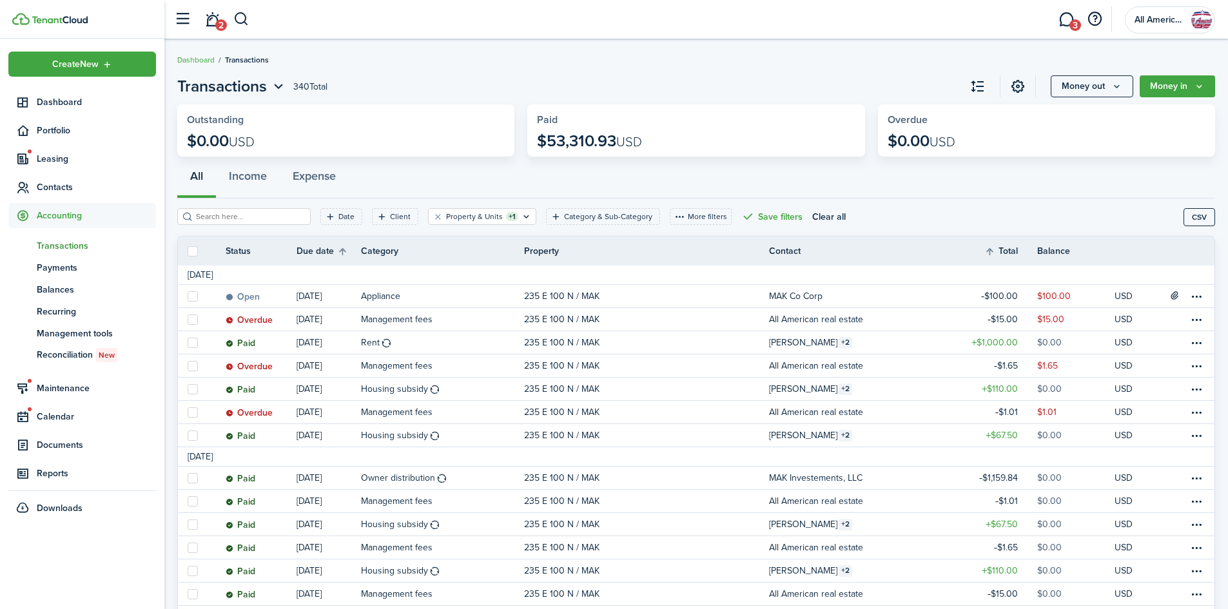
click at [675, 291] on link "235 E 100 N / MAK" at bounding box center [646, 296] width 245 height 23
